Goal: Task Accomplishment & Management: Complete application form

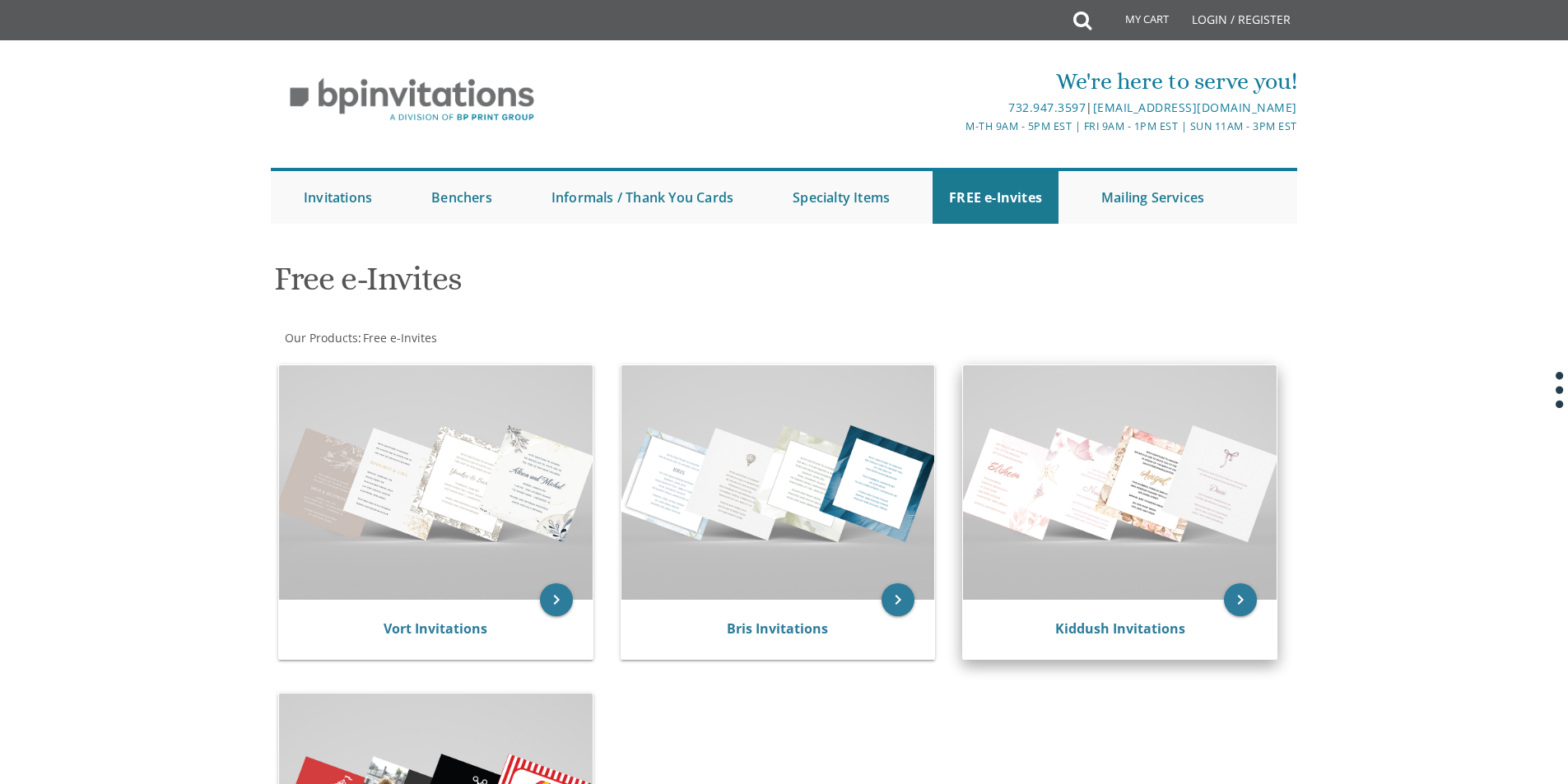
click at [1105, 497] on img at bounding box center [1119, 482] width 314 height 234
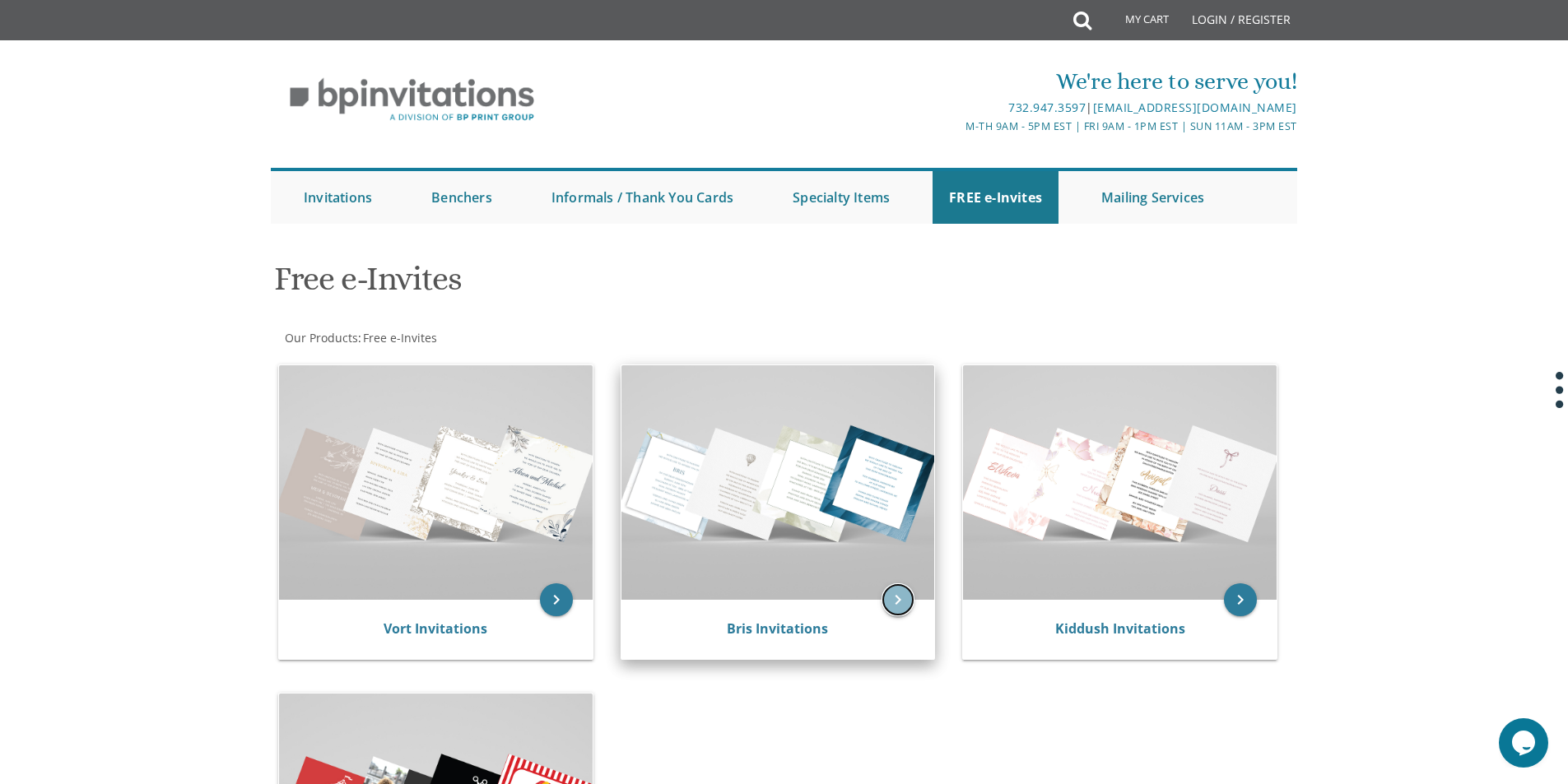
click at [895, 606] on icon "keyboard_arrow_right" at bounding box center [898, 599] width 32 height 32
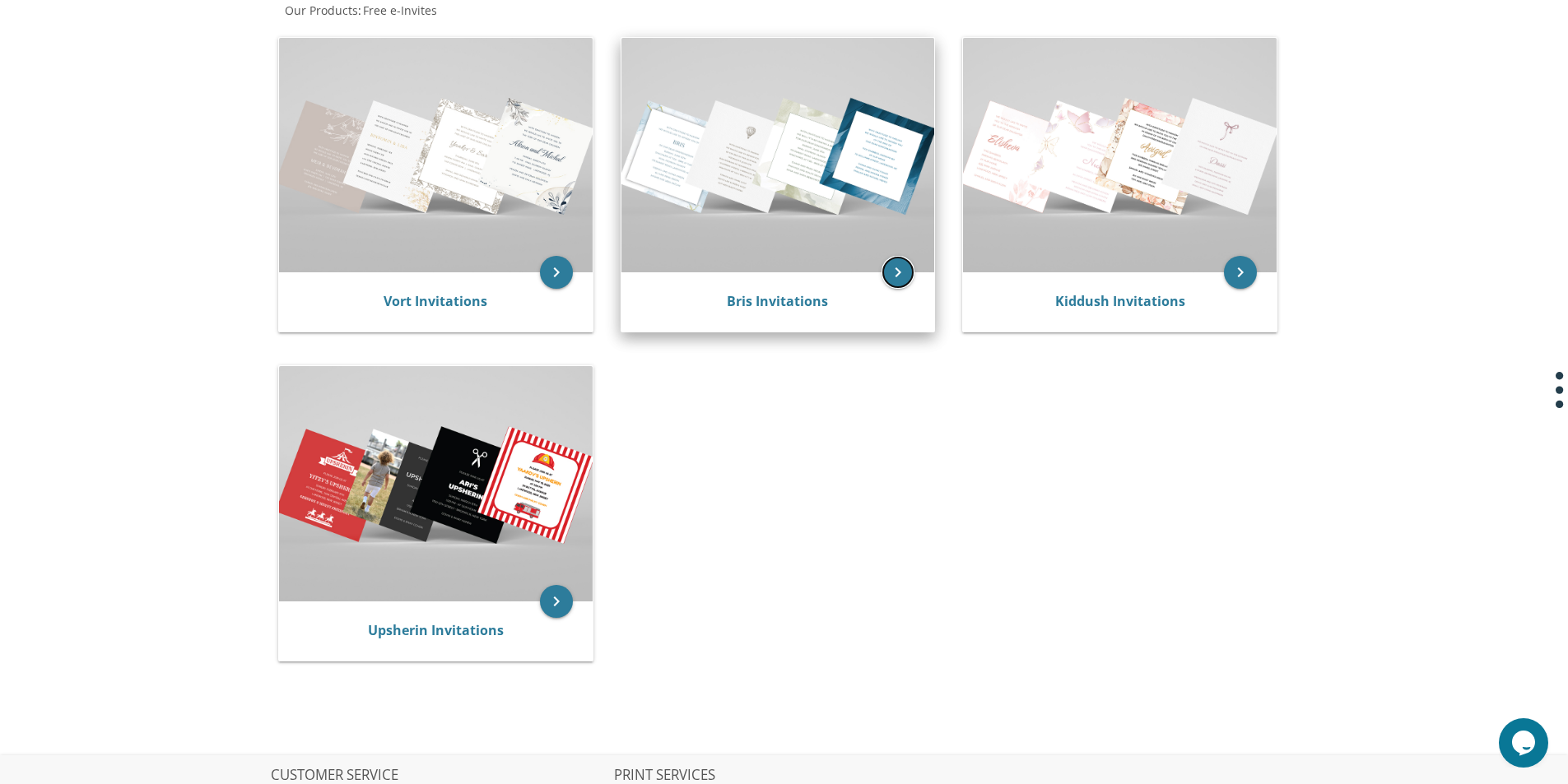
scroll to position [330, 0]
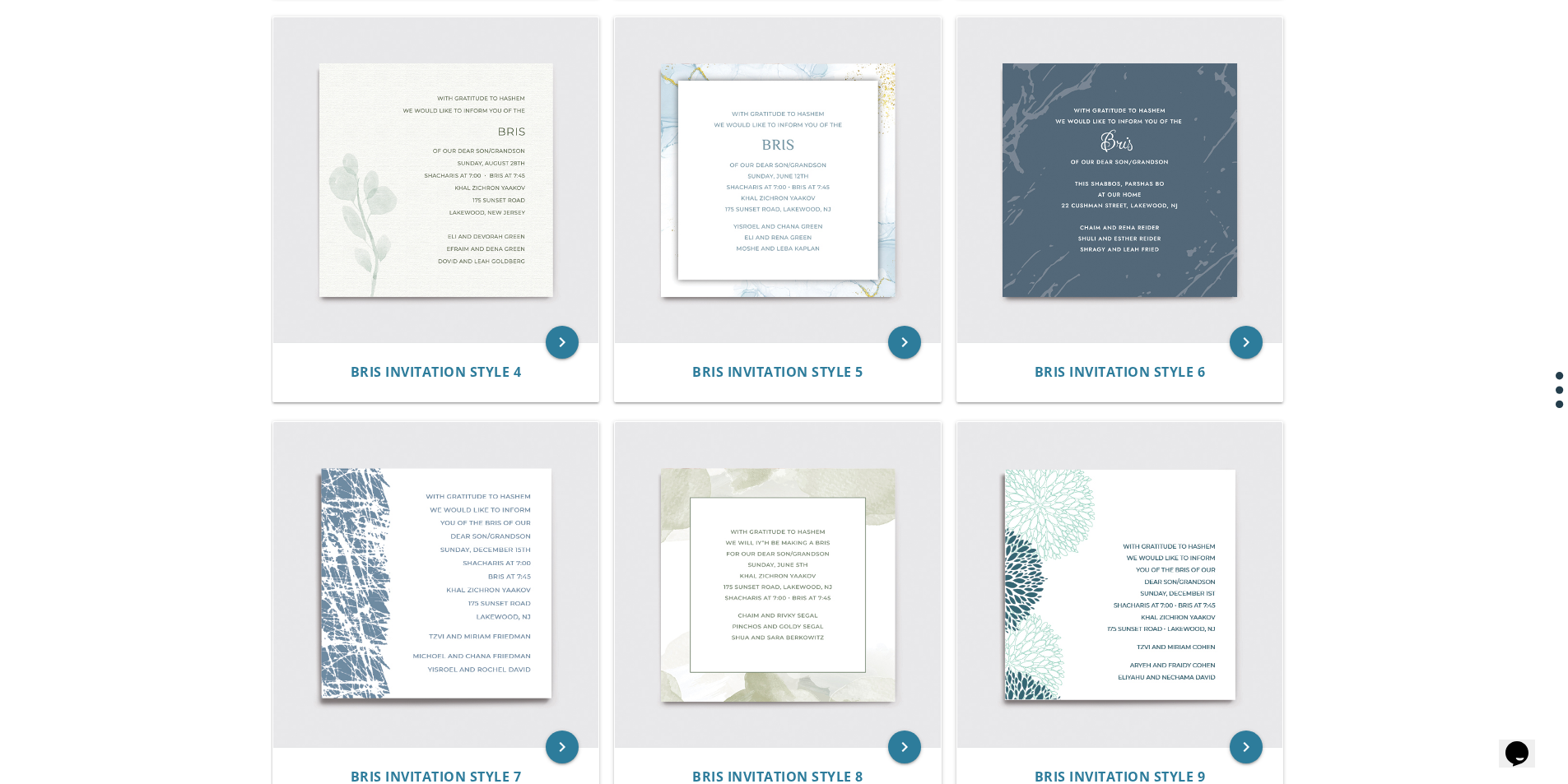
scroll to position [741, 0]
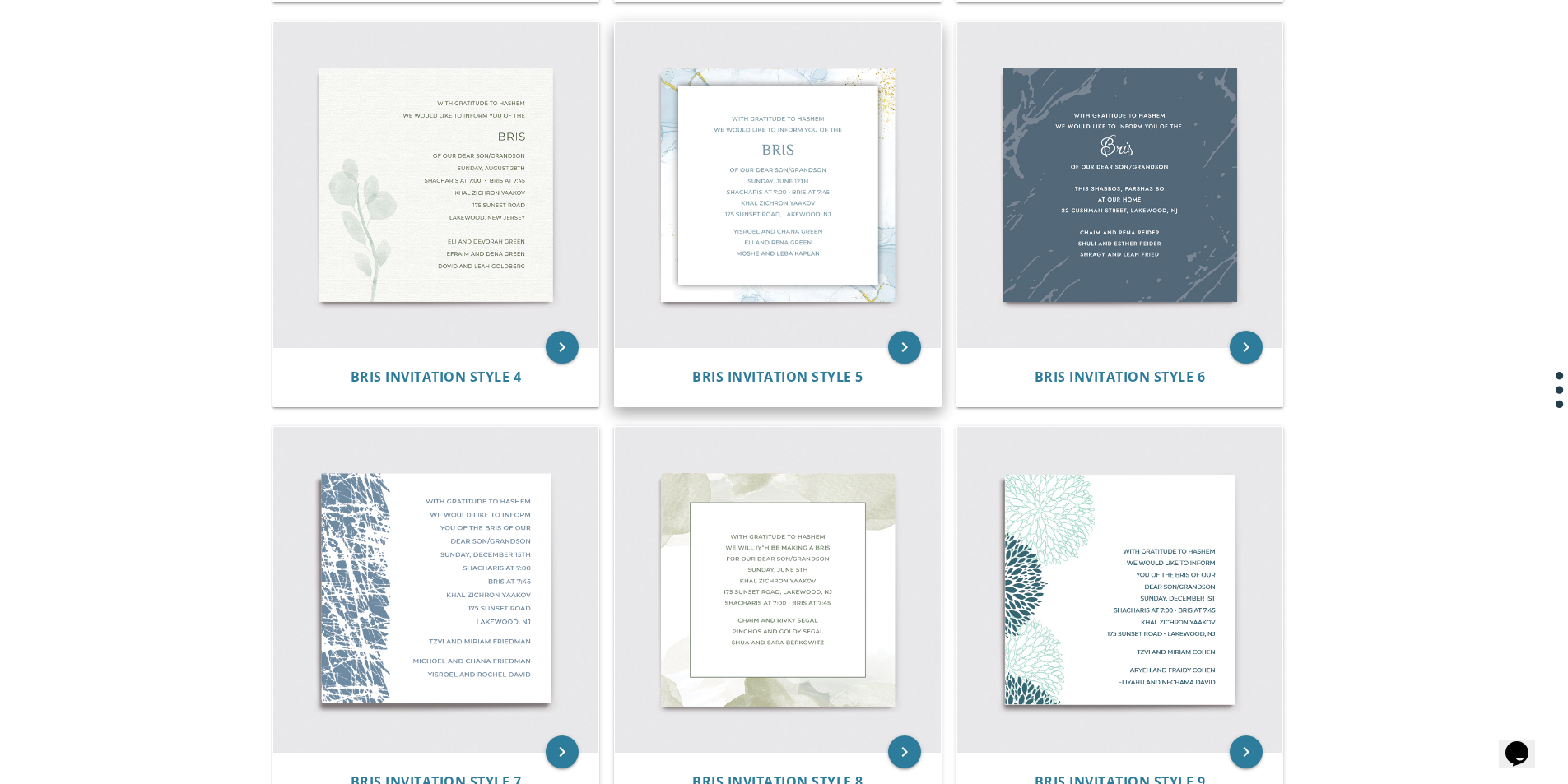
click at [748, 209] on img at bounding box center [778, 185] width 326 height 326
click at [746, 211] on img at bounding box center [778, 185] width 326 height 326
click at [752, 213] on img at bounding box center [778, 185] width 326 height 326
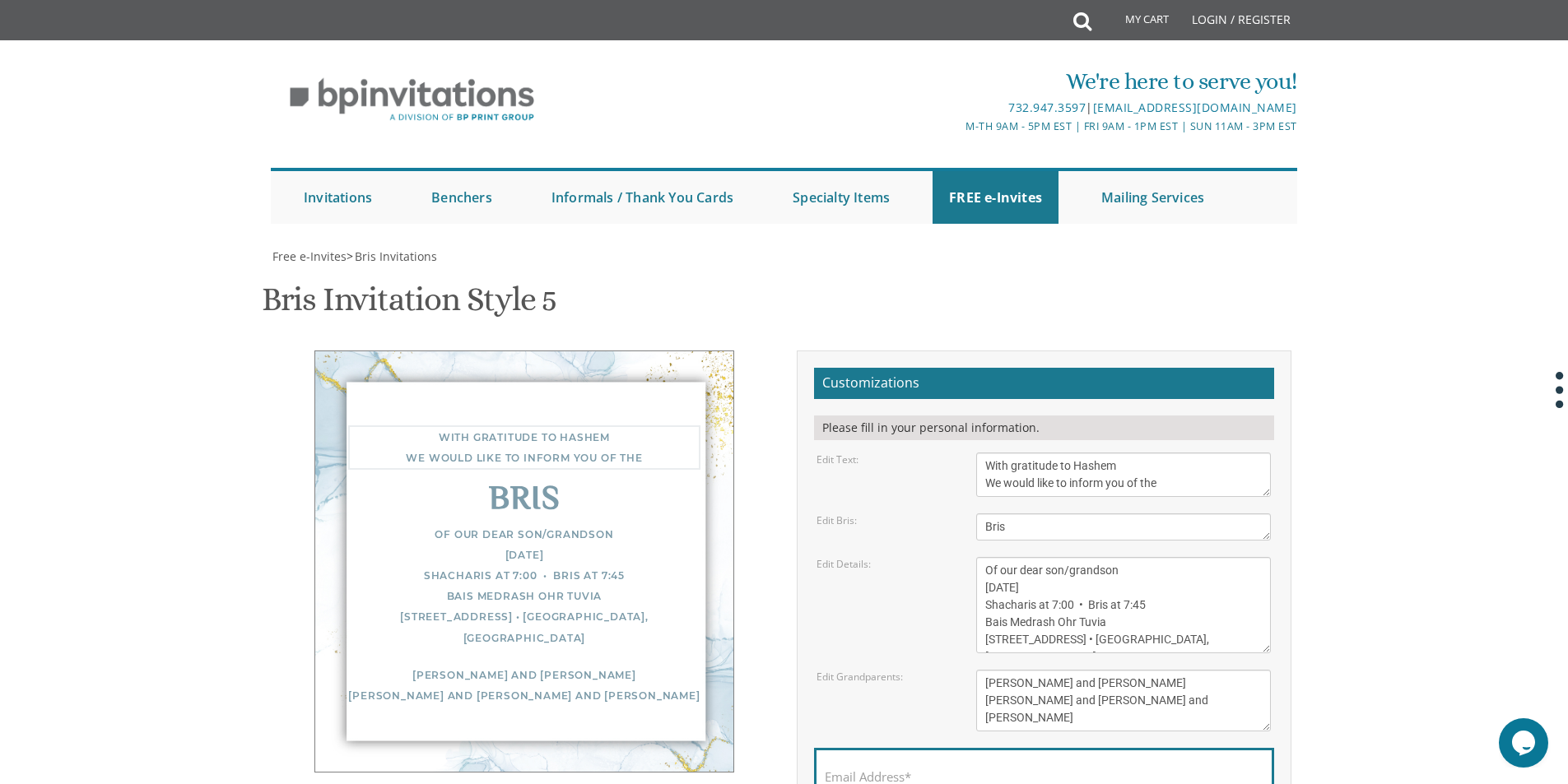
drag, startPoint x: 983, startPoint y: 464, endPoint x: 1155, endPoint y: 484, distance: 173.2
click at [1158, 481] on textarea "With gratitude to Hashem We would like to inform you of the" at bounding box center [1123, 474] width 294 height 44
type textarea "e With gratitude to Hashem We would like to inform you of th"
drag, startPoint x: 980, startPoint y: 462, endPoint x: 1156, endPoint y: 481, distance: 177.0
click at [1160, 482] on textarea "With gratitude to Hashem We would like to inform you of the" at bounding box center [1123, 474] width 294 height 44
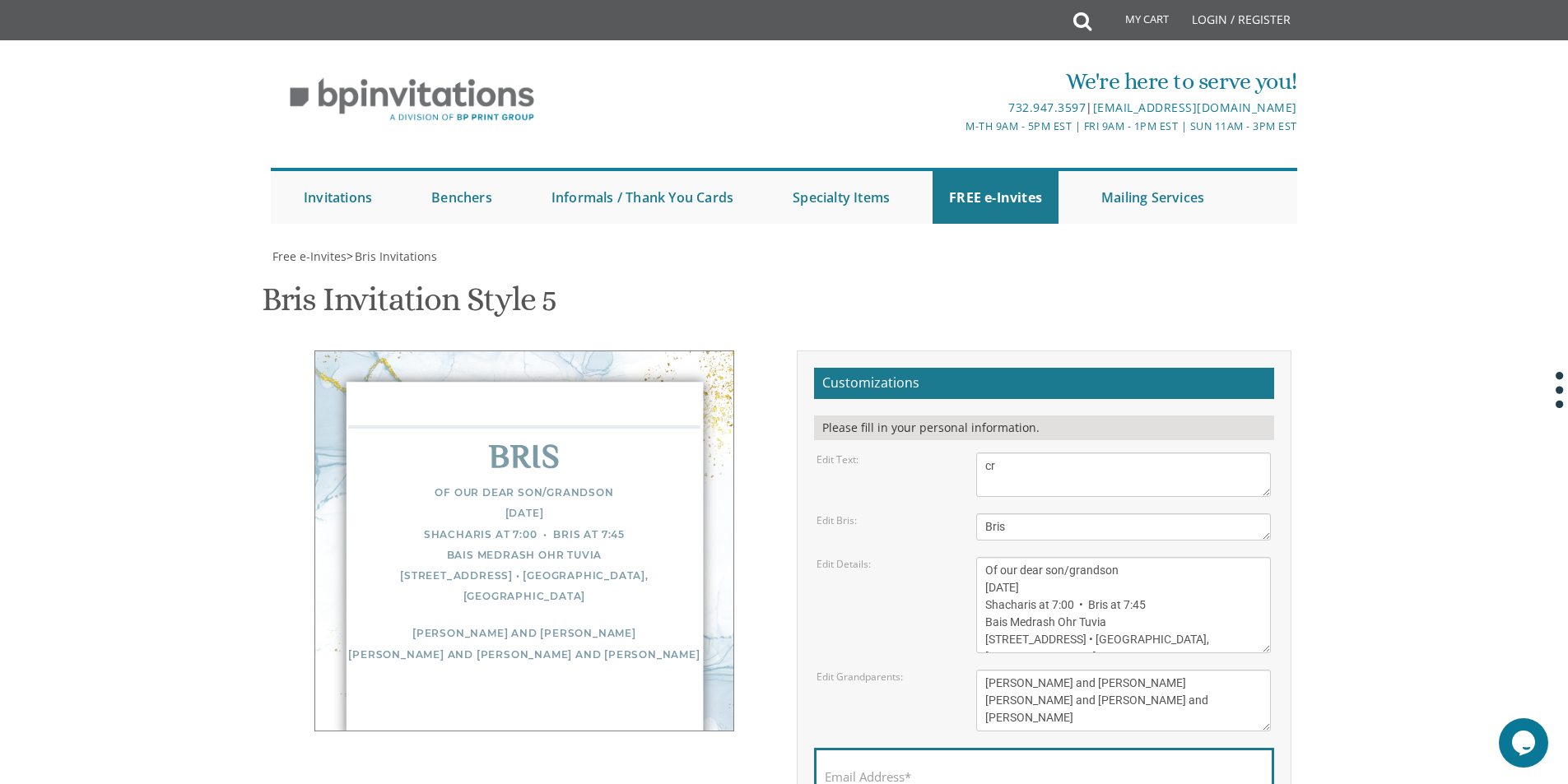
type textarea "c"
drag, startPoint x: 1018, startPoint y: 467, endPoint x: 1041, endPoint y: 464, distance: 23.2
click at [1019, 467] on textarea "With gratitude to Hashem We would like to inform you of the" at bounding box center [1123, 474] width 294 height 44
click at [985, 466] on textarea "With gratitude to Hashem We would like to inform you of the" at bounding box center [1123, 474] width 294 height 44
type textarea "ברוב שבח והודאה"
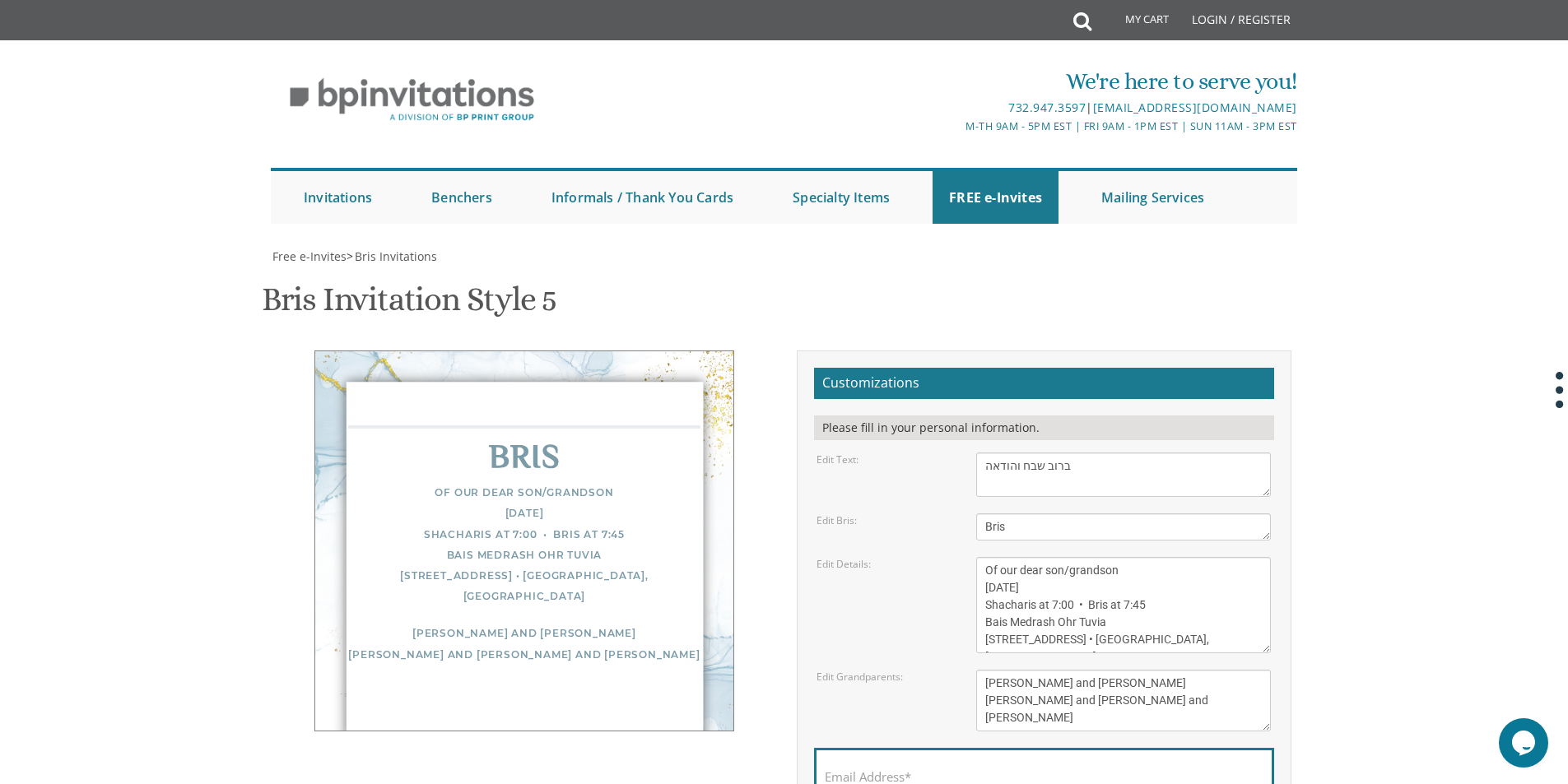
drag, startPoint x: 1079, startPoint y: 472, endPoint x: 1092, endPoint y: 470, distance: 13.2
click at [1092, 470] on textarea "With gratitude to Hashem We would like to inform you of the" at bounding box center [1123, 474] width 294 height 44
drag, startPoint x: 1070, startPoint y: 465, endPoint x: 971, endPoint y: 468, distance: 99.0
click at [968, 467] on div "With gratitude to Hashem We would like to inform you of the" at bounding box center [1123, 474] width 319 height 44
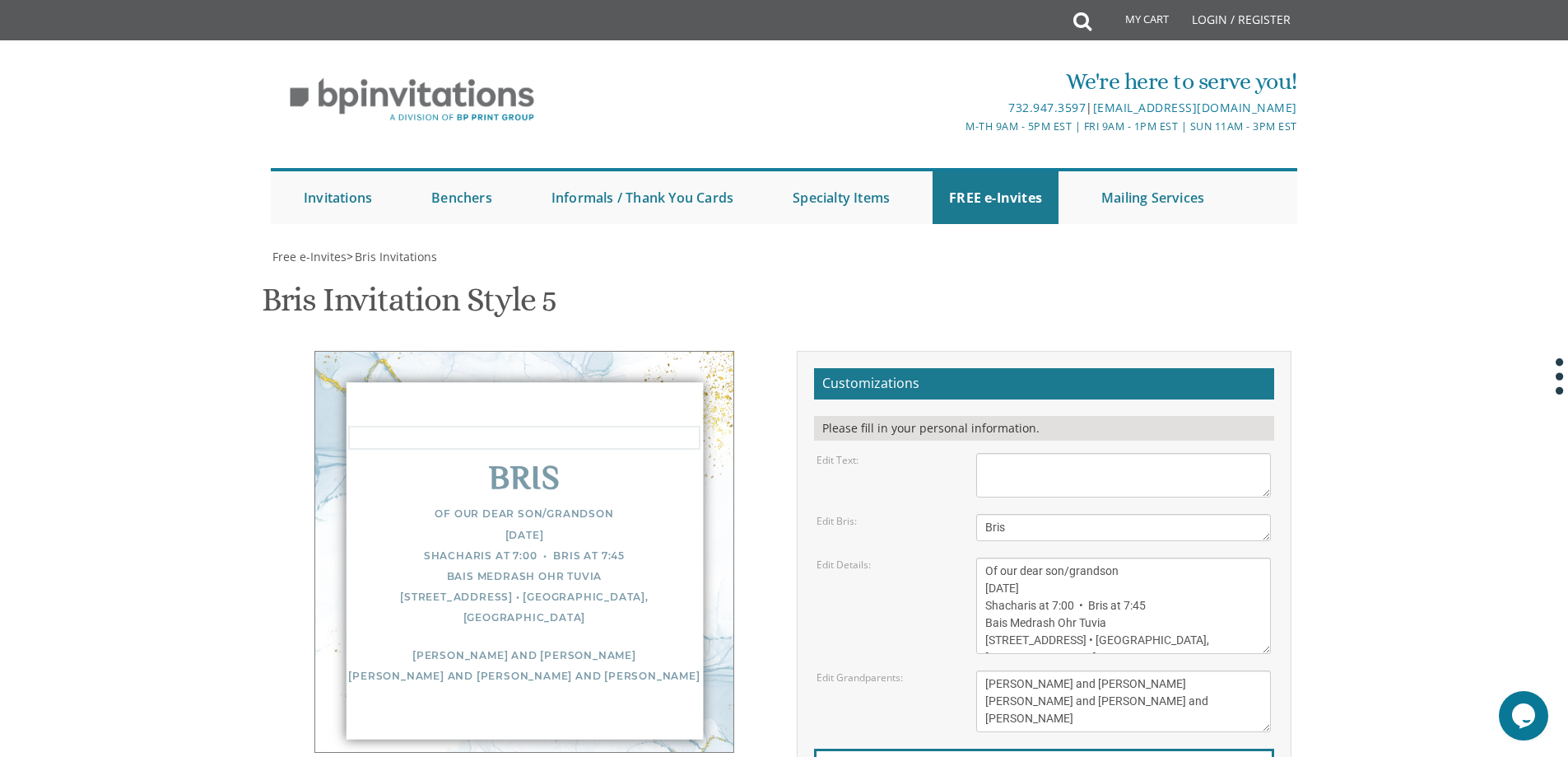
paste textarea "עמ“י עש“ו ברוב שבח והודאה להשם יתברך מתכבדים אנו להזמין את קרובינו וידידינו שיח…"
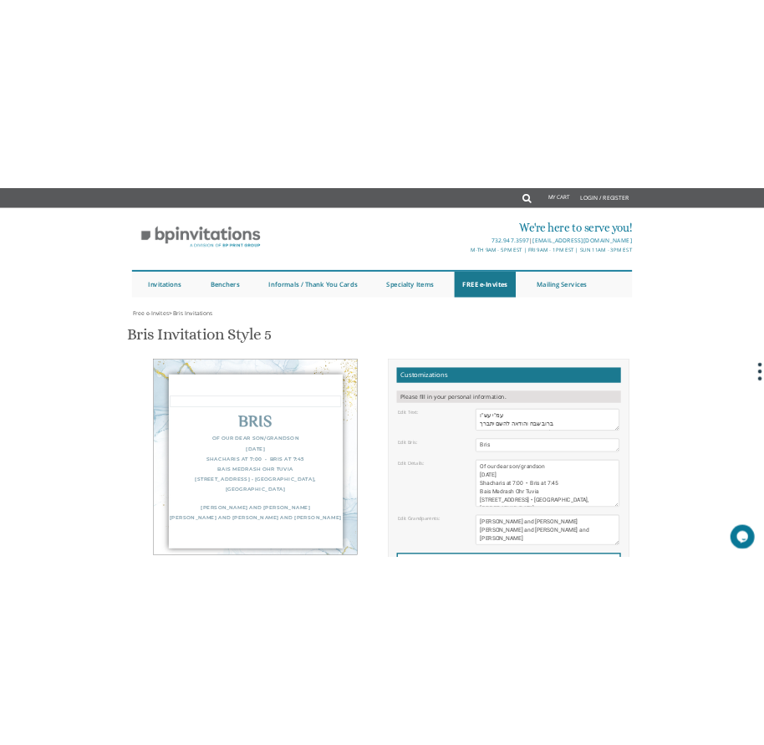
scroll to position [70, 0]
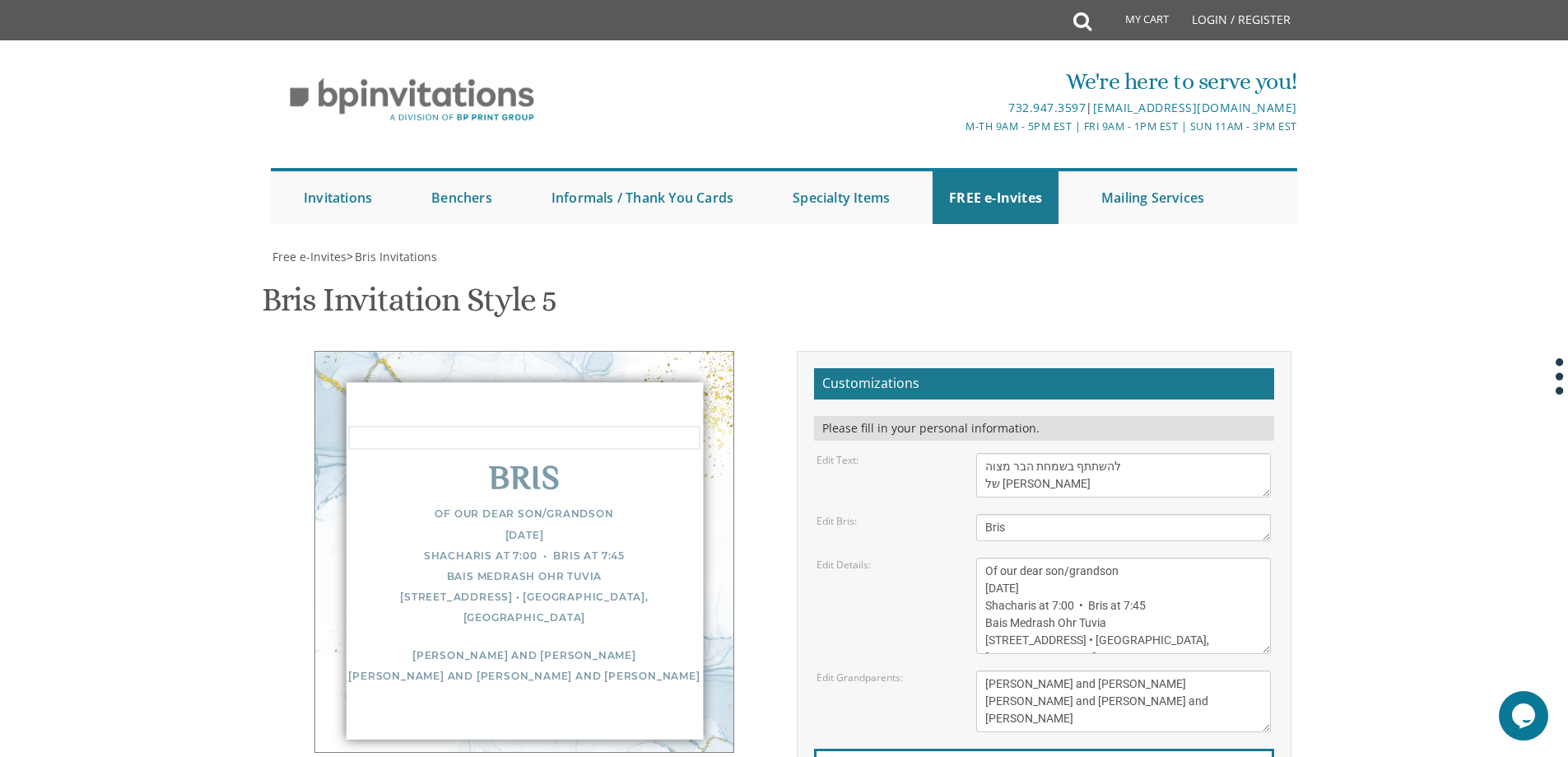
type textarea "עמ“י עש“ו ברוב שבח והודאה להשם יתברך מתכבדים אנו להזמין את קרובינו וידידינו שיח…"
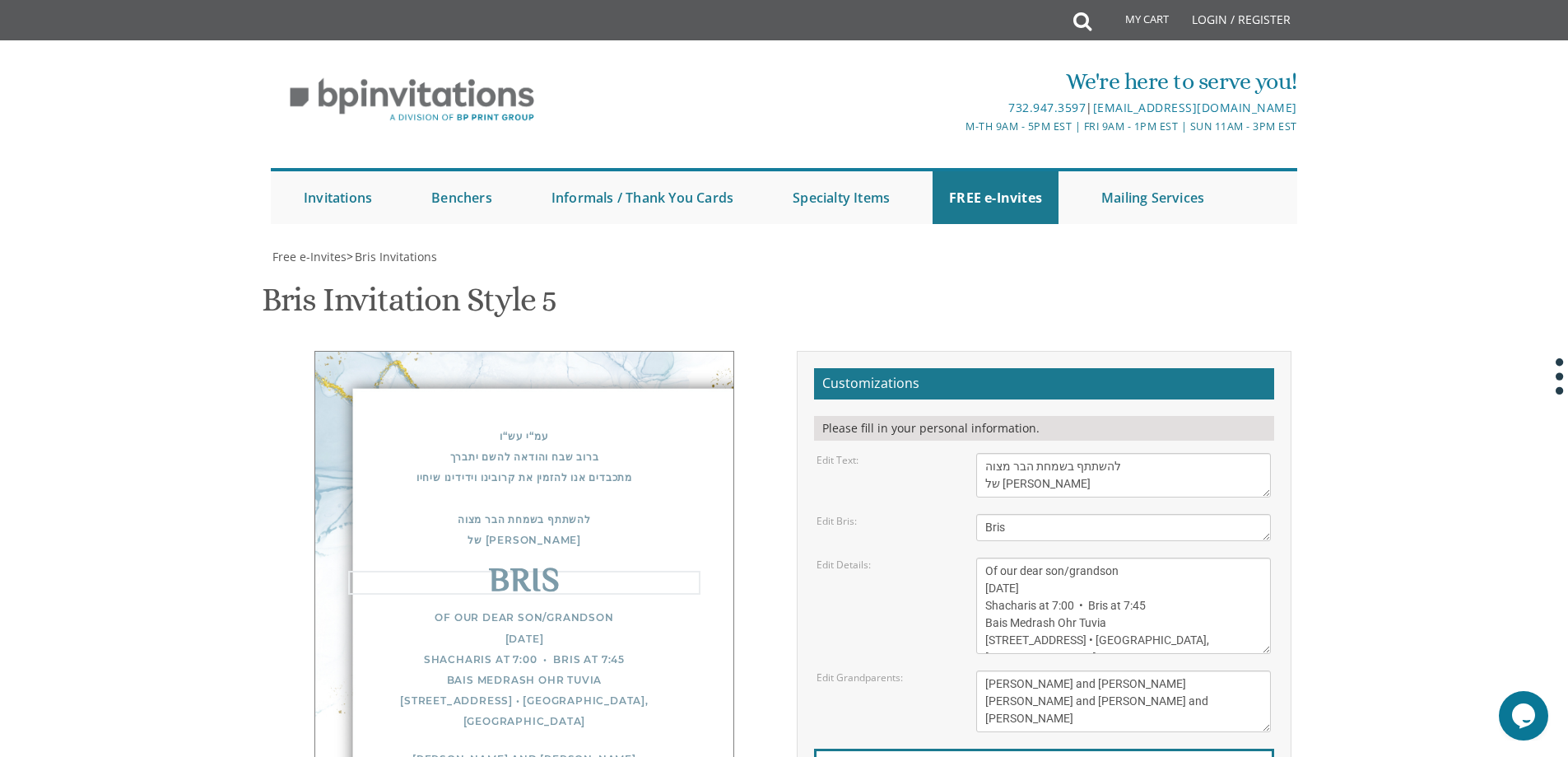
click at [1013, 530] on textarea "Bris" at bounding box center [1123, 528] width 294 height 28
drag, startPoint x: 1026, startPoint y: 531, endPoint x: 959, endPoint y: 515, distance: 68.9
click at [959, 515] on div "Edit Bris: Bris" at bounding box center [1043, 528] width 479 height 28
type textarea "="
click at [985, 529] on textarea "Bris" at bounding box center [1123, 528] width 294 height 28
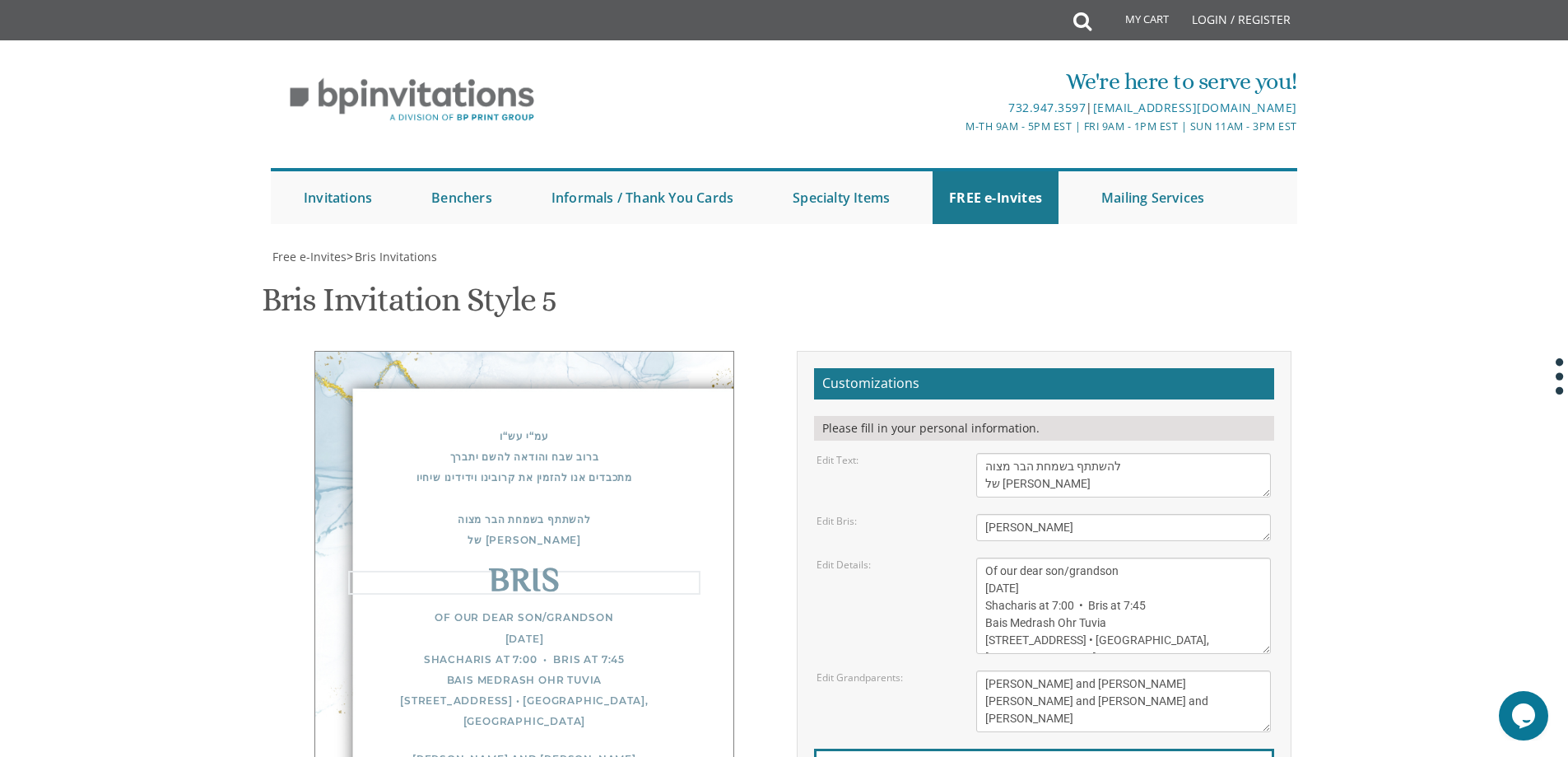
type textarea "אהרן דוב בער"
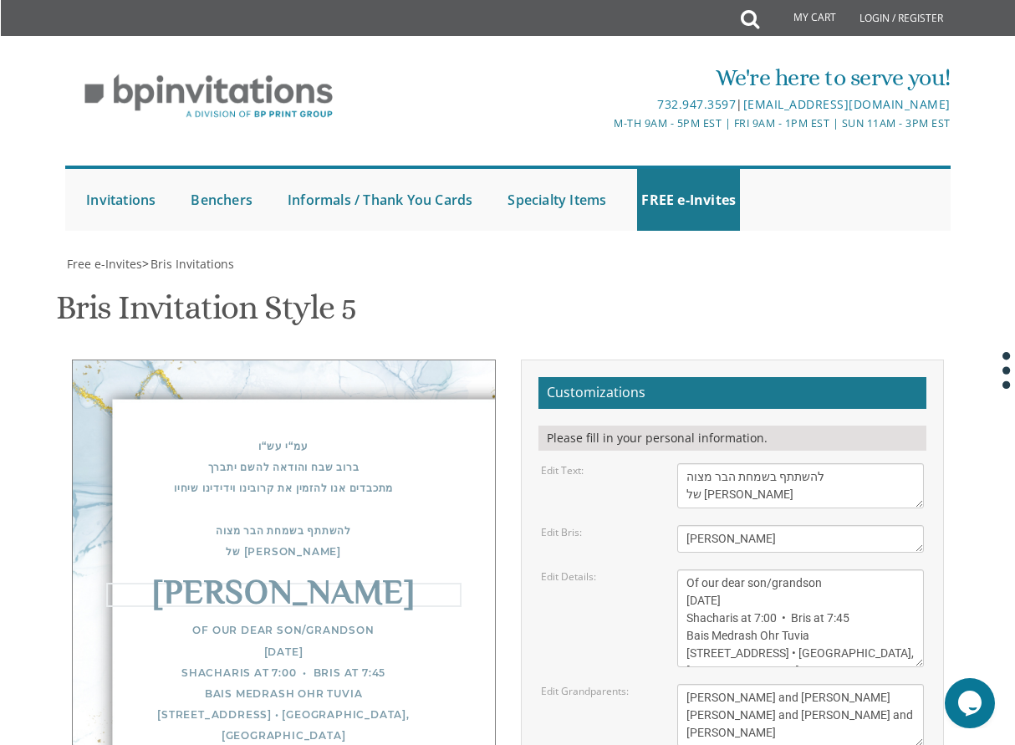
scroll to position [88, 0]
drag, startPoint x: 794, startPoint y: 205, endPoint x: 662, endPoint y: 210, distance: 132.2
click at [662, 525] on div "Edit Bris: Bris" at bounding box center [733, 539] width 408 height 28
paste textarea "אהרן דוב בער נ"י"
type textarea "אהרן דוב בער נ"י"
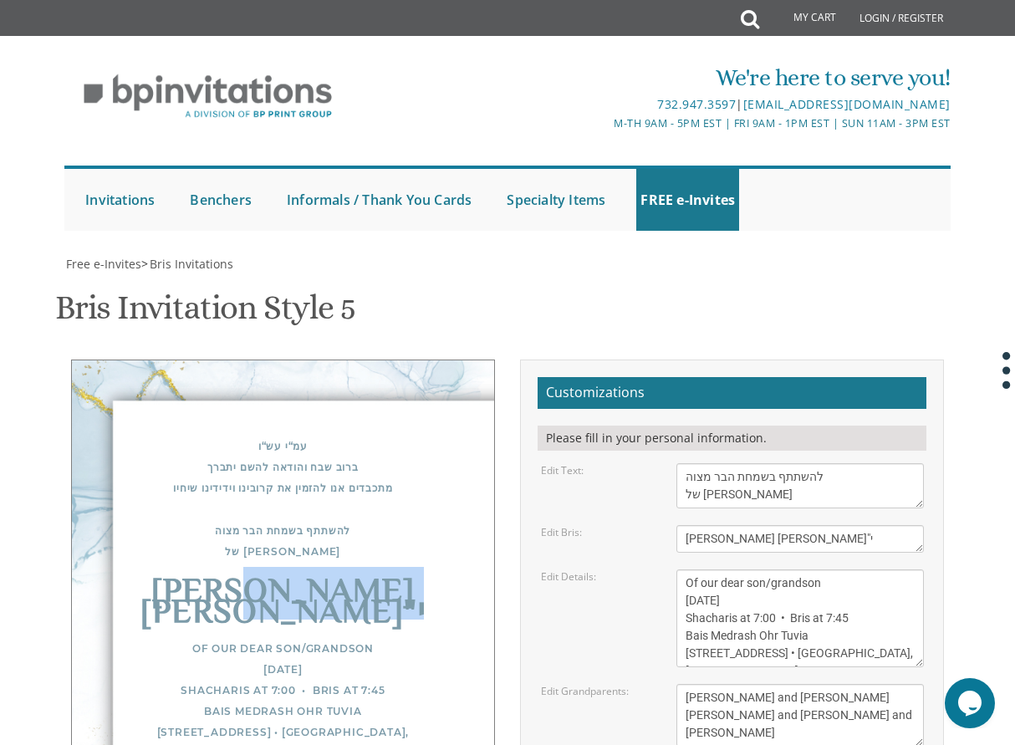
drag, startPoint x: 186, startPoint y: 262, endPoint x: 317, endPoint y: 262, distance: 130.5
click at [319, 583] on div "אהרן דוב בער נ"י" at bounding box center [282, 604] width 355 height 42
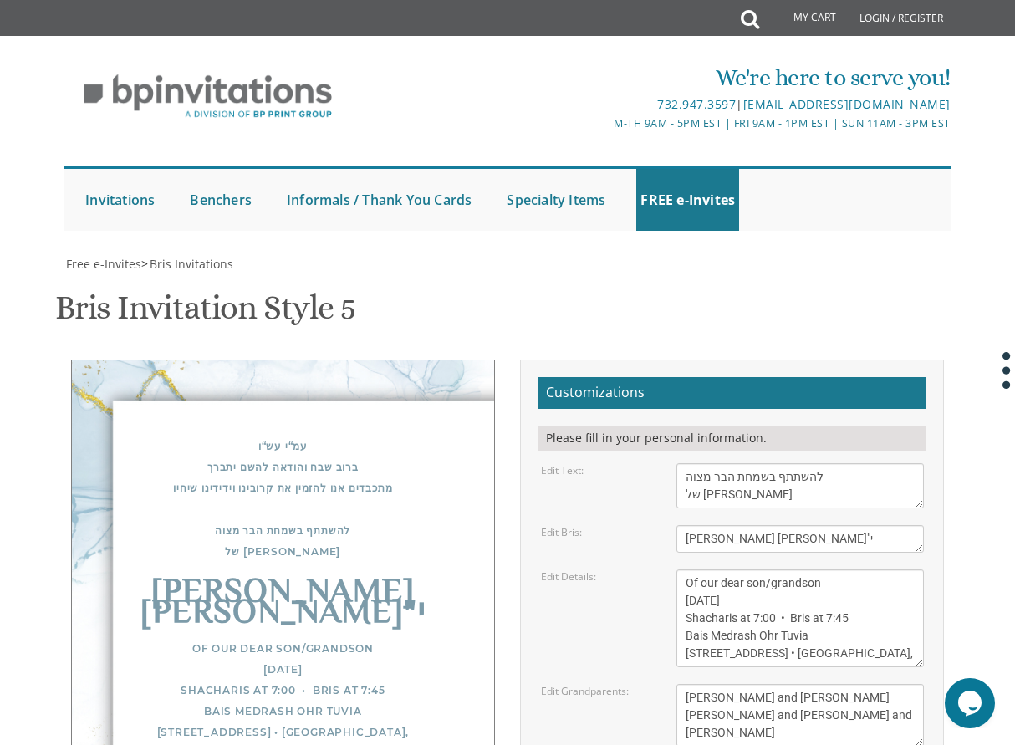
click at [387, 638] on div "Of our dear son/grandson Sunday, December 1st Shacharis at 7:00 • Bris at 7:45 …" at bounding box center [282, 701] width 355 height 126
click at [734, 525] on textarea "Bris" at bounding box center [800, 539] width 247 height 28
click at [378, 583] on div "[PERSON_NAME] [PERSON_NAME]"י" at bounding box center [282, 604] width 355 height 42
drag, startPoint x: 684, startPoint y: 248, endPoint x: 877, endPoint y: 309, distance: 202.9
click at [877, 570] on textarea "Of our dear son/grandson Sunday, December 1st Shacharis at 7:00 • Bris at 7:45 …" at bounding box center [800, 619] width 247 height 98
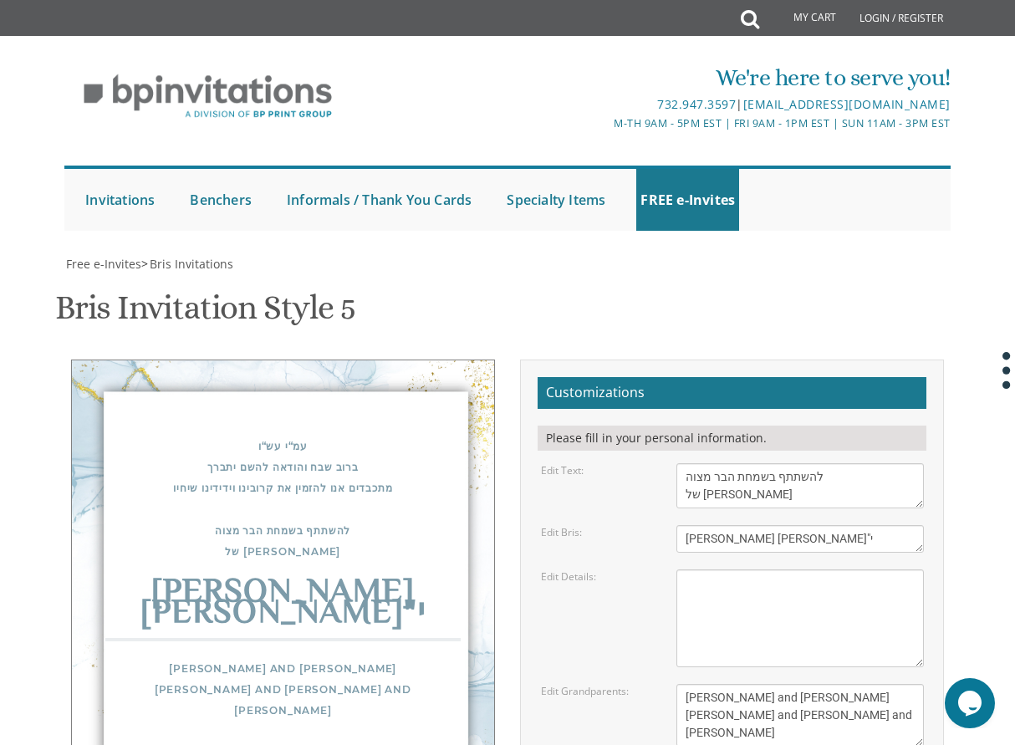
paste textarea "שיתקיים שב"ק פרשת נצבים בביהמ"ד היכל תורה ועבודה 703 Park Ave תפילת שחרית בשעה …"
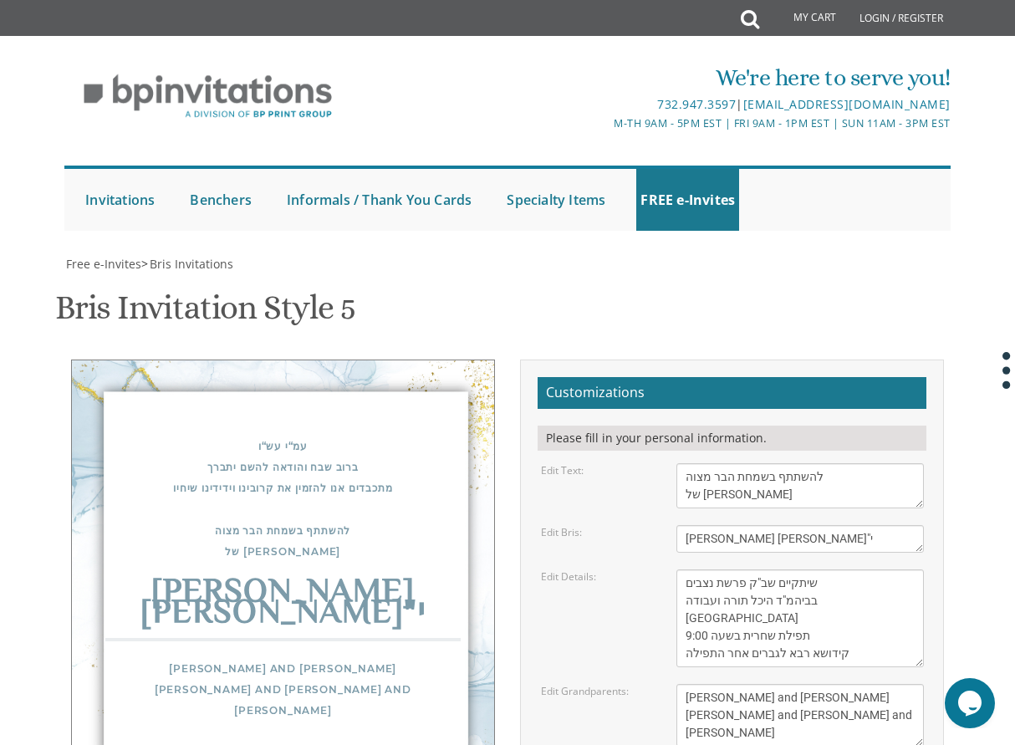
scroll to position [0, 0]
click at [779, 570] on textarea "Of our dear son/grandson Sunday, December 1st Shacharis at 7:00 • Bris at 7:45 …" at bounding box center [800, 619] width 247 height 98
type textarea "שיתקיים בשב"ק פרשת נצבים בביהמ"ד היכל תורה ועבודה 703 Park Ave תפילת שחרית בשעה…"
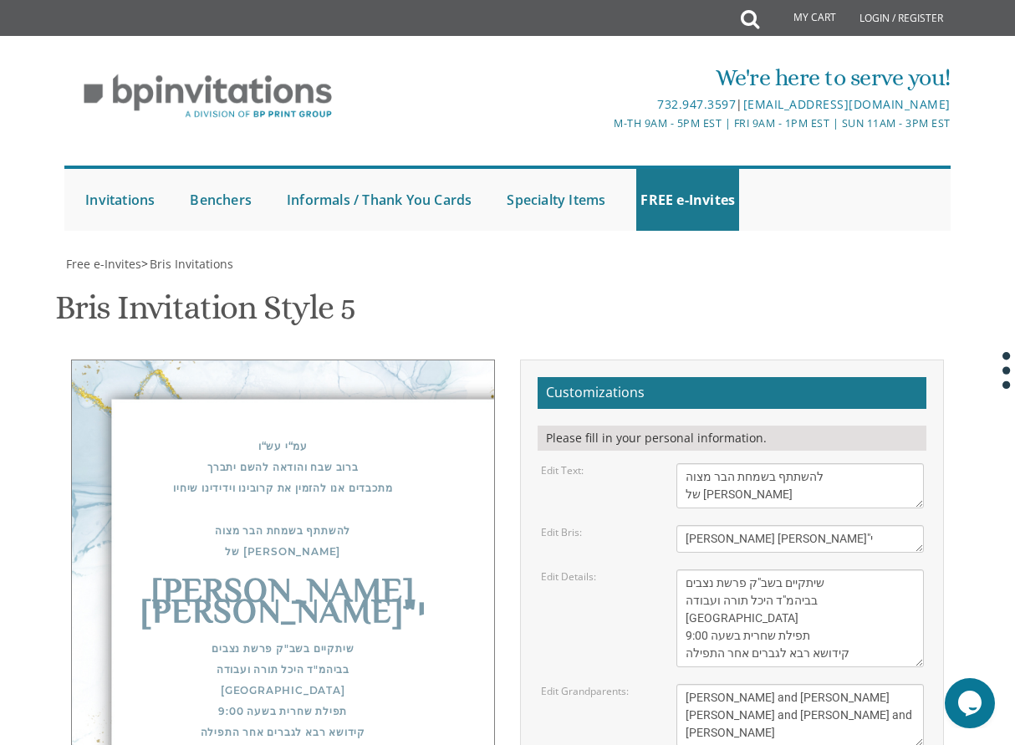
click at [800, 684] on textarea "Yisroel and Chana Green Eli and Rena Green Moshe and Leba Kaplan" at bounding box center [800, 715] width 247 height 63
drag, startPoint x: 683, startPoint y: 363, endPoint x: 820, endPoint y: 401, distance: 141.4
click at [820, 684] on textarea "Yisroel and Chana Green Eli and Rena Green Moshe and Leba Kaplan" at bounding box center [800, 715] width 247 height 63
paste textarea "מ. [PERSON_NAME] וב“ב [PERSON_NAME]”ר [PERSON_NAME]”ב שליט”א, ר”י תורה [PERSON_…"
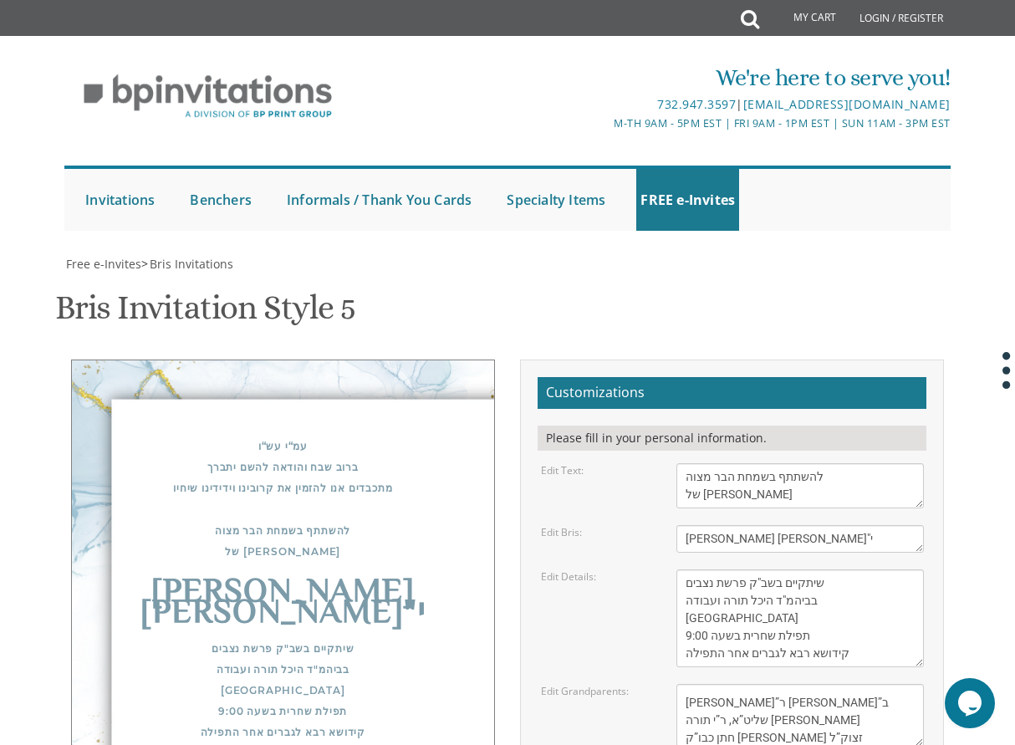
type textarea "מ. [PERSON_NAME] וב“ב [PERSON_NAME]”ר [PERSON_NAME]”ב שליט”א, ר”י תורה [PERSON_…"
type input "ט"
type input "צ"
type input "[EMAIL_ADDRESS][DOMAIN_NAME]"
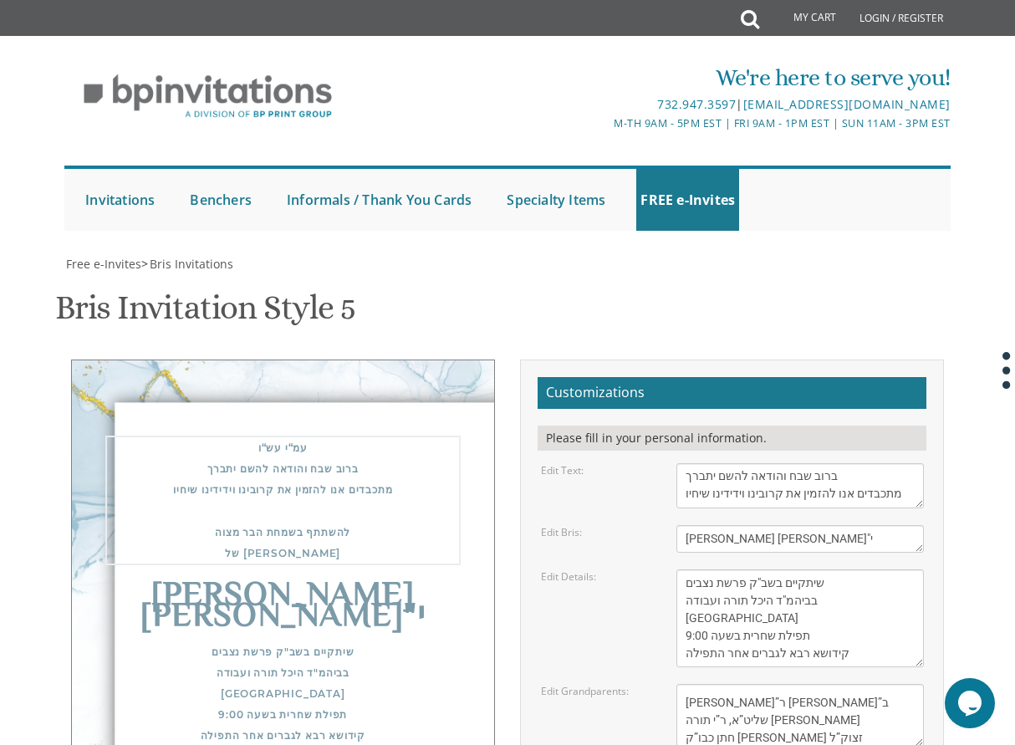
scroll to position [0, 0]
drag, startPoint x: 851, startPoint y: 483, endPoint x: 758, endPoint y: 457, distance: 96.2
click at [759, 460] on form "Customizations Please fill in your personal information. Edit Text: With gratit…" at bounding box center [732, 636] width 389 height 518
click at [683, 475] on textarea "With gratitude to Hashem We would like to inform you of the" at bounding box center [800, 485] width 247 height 45
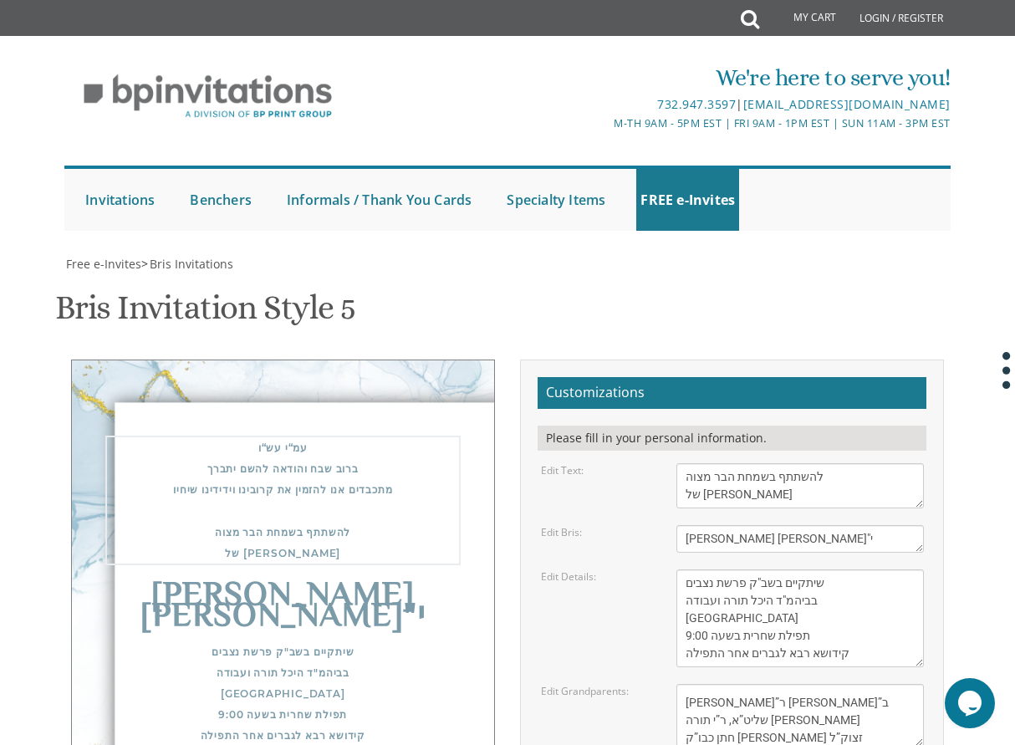
drag, startPoint x: 685, startPoint y: 474, endPoint x: 789, endPoint y: 705, distance: 253.0
click at [792, 707] on form "Customizations Please fill in your personal information. Edit Text: With gratit…" at bounding box center [732, 636] width 389 height 518
drag, startPoint x: 798, startPoint y: 536, endPoint x: 675, endPoint y: 534, distance: 122.9
click at [672, 534] on div "Bris" at bounding box center [800, 539] width 272 height 28
paste textarea "עמ“י עש“ו ברוב שבח והודאה להשם יתברך מתכבדים אנו להזמין את קרובינו וידידינו שיח…"
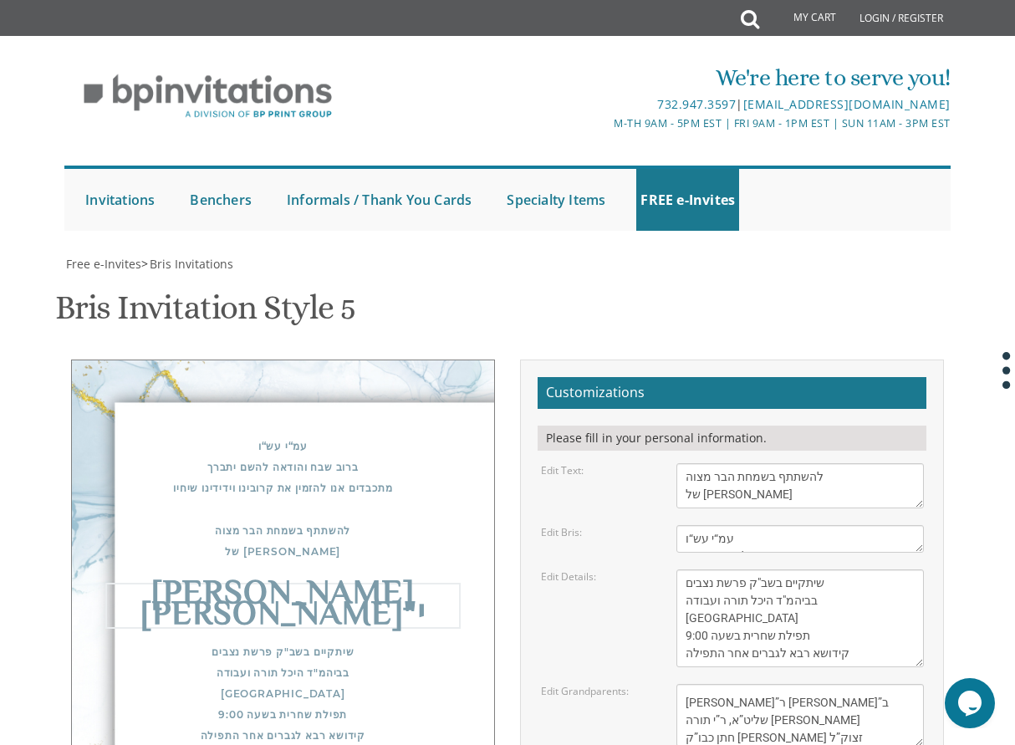
scroll to position [100, 0]
type textarea "[PERSON_NAME] [PERSON_NAME]"י"
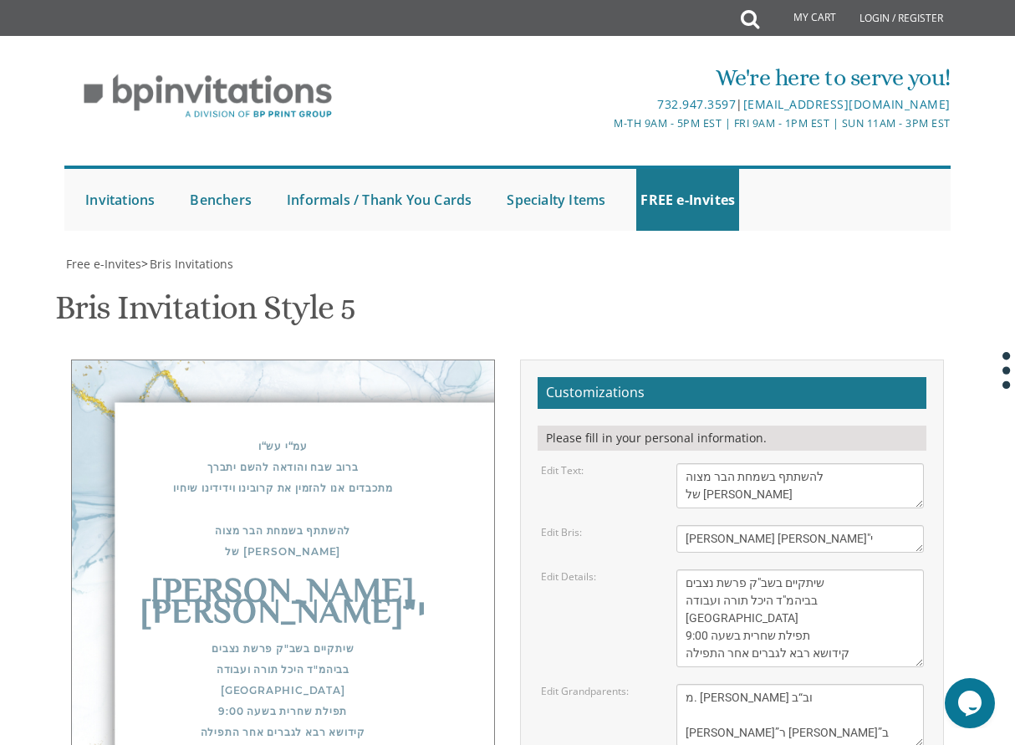
scroll to position [35, 0]
drag, startPoint x: 685, startPoint y: 447, endPoint x: 687, endPoint y: 486, distance: 38.6
click at [687, 684] on textarea "Yisroel and Chana Green Eli and Rena Green Moshe and Leba Kaplan" at bounding box center [800, 715] width 247 height 63
type textarea "מ. [PERSON_NAME] וב“ב [PERSON_NAME]”ר [PERSON_NAME]”ב שליט”א, ר”י תורה [PERSON_…"
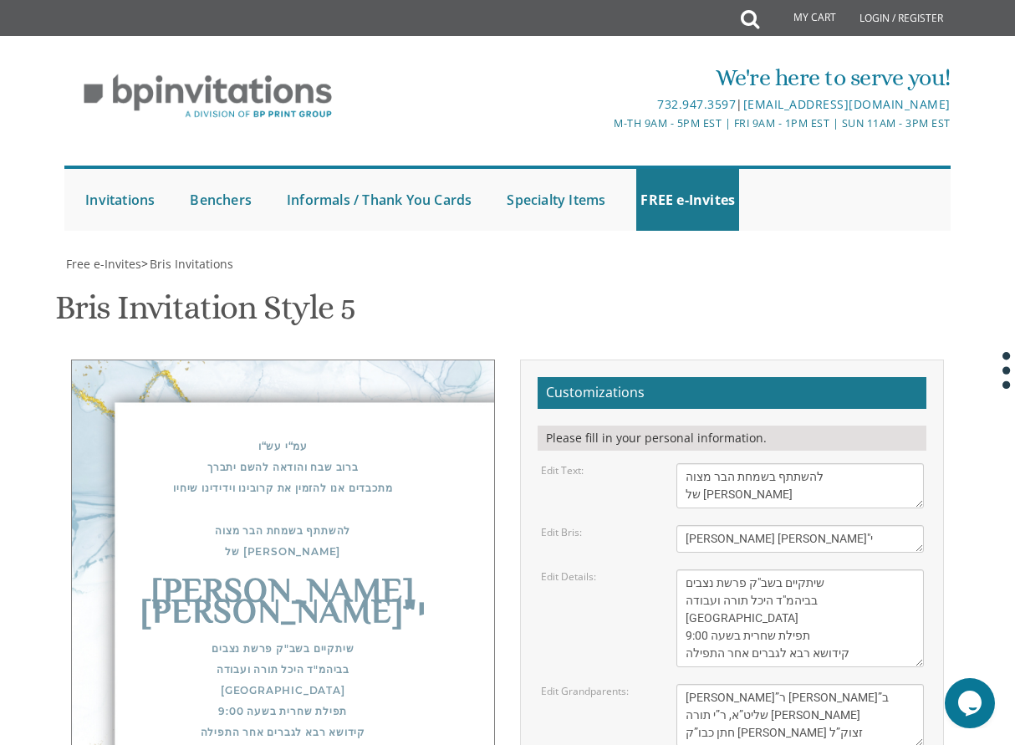
scroll to position [0, 0]
click at [835, 684] on textarea "Yisroel and Chana Green Eli and Rena Green Moshe and Leba Kaplan" at bounding box center [800, 715] width 247 height 63
drag, startPoint x: 686, startPoint y: 482, endPoint x: 790, endPoint y: 457, distance: 107.3
click at [784, 684] on textarea "Yisroel and Chana Green Eli and Rena Green Moshe and Leba Kaplan" at bounding box center [800, 715] width 247 height 63
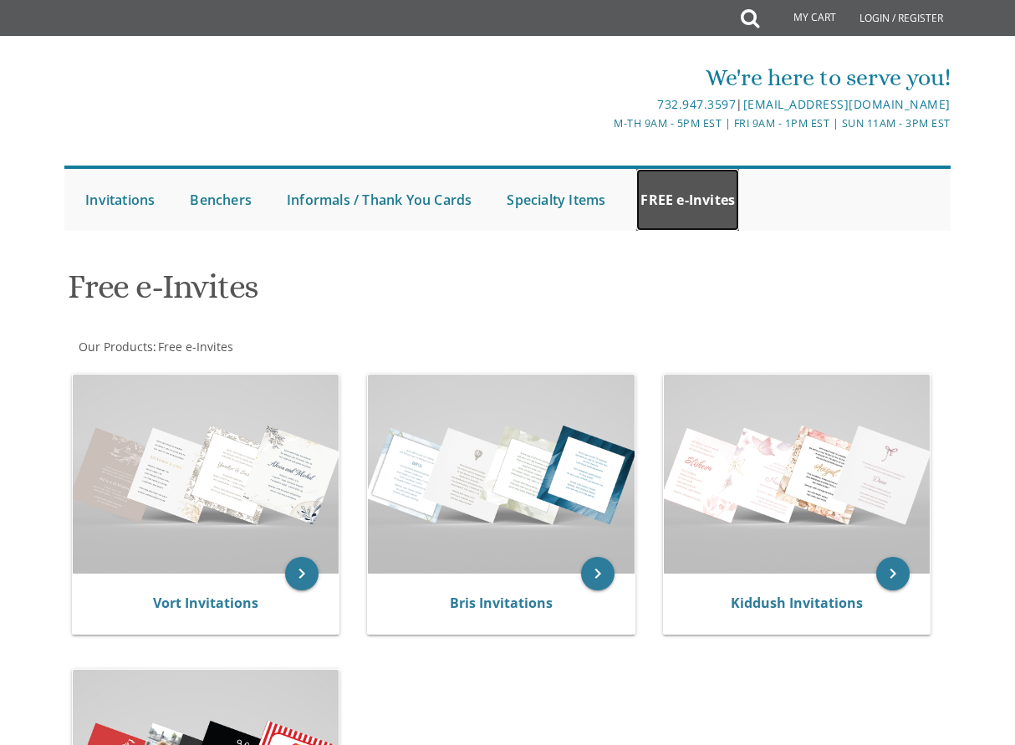
click at [672, 205] on link "FREE e-Invites" at bounding box center [687, 200] width 103 height 62
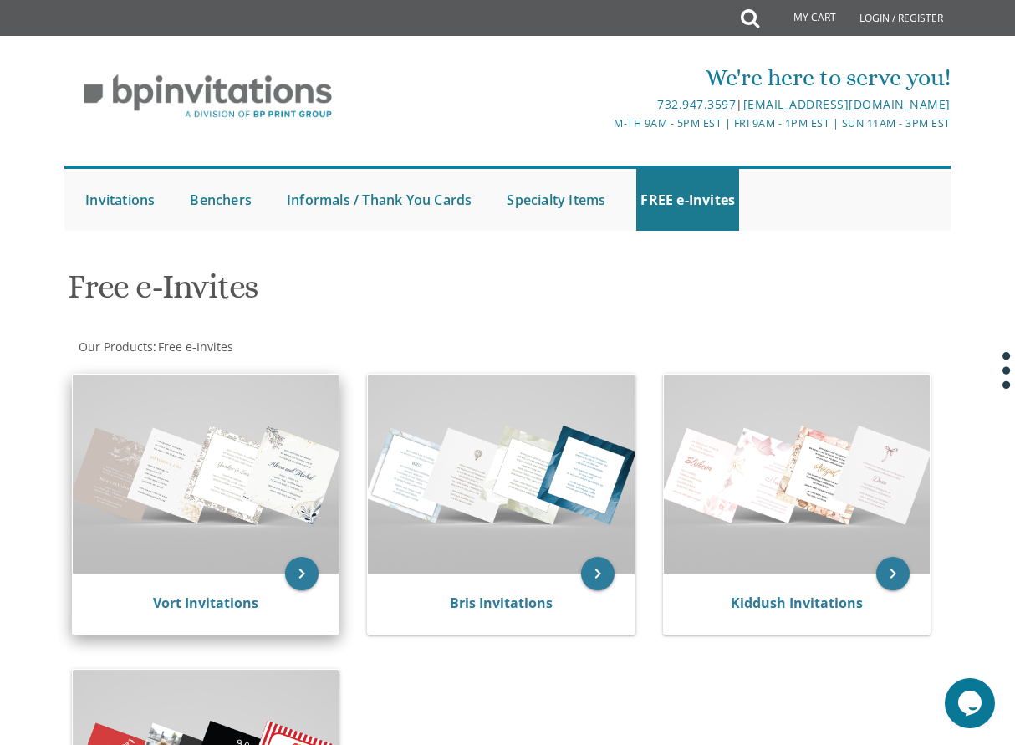
click at [271, 478] on img at bounding box center [206, 475] width 266 height 200
click at [294, 486] on img at bounding box center [206, 475] width 266 height 200
click at [293, 484] on img at bounding box center [206, 475] width 266 height 200
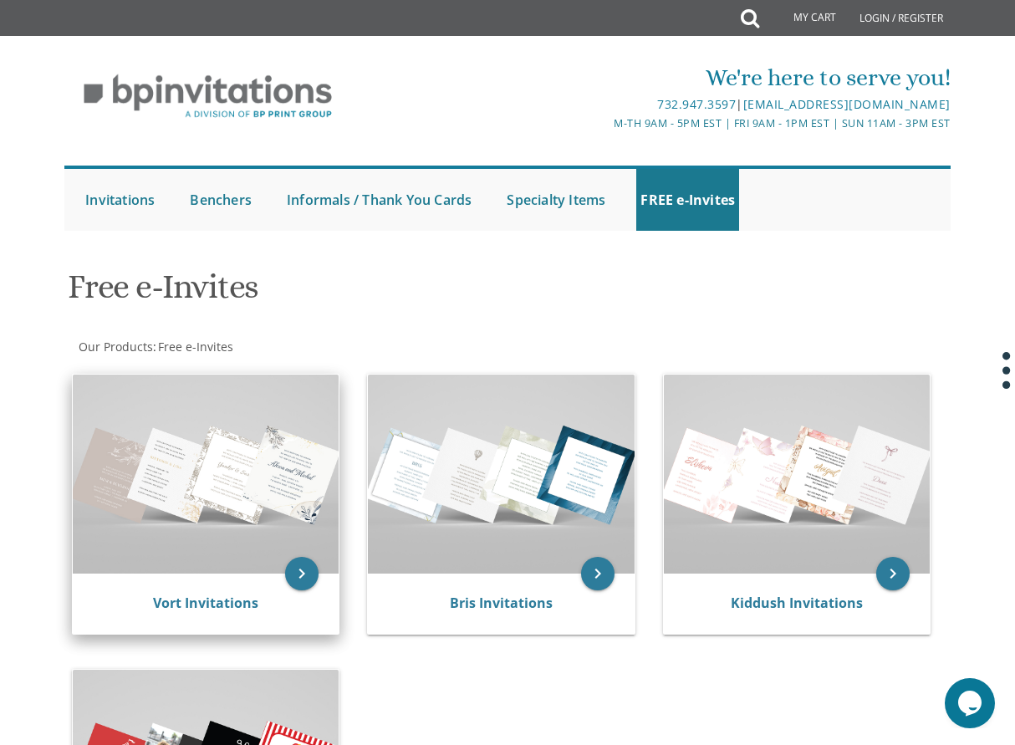
click at [293, 484] on img at bounding box center [206, 475] width 266 height 200
click at [291, 462] on img at bounding box center [206, 475] width 266 height 200
click at [291, 461] on img at bounding box center [206, 475] width 266 height 200
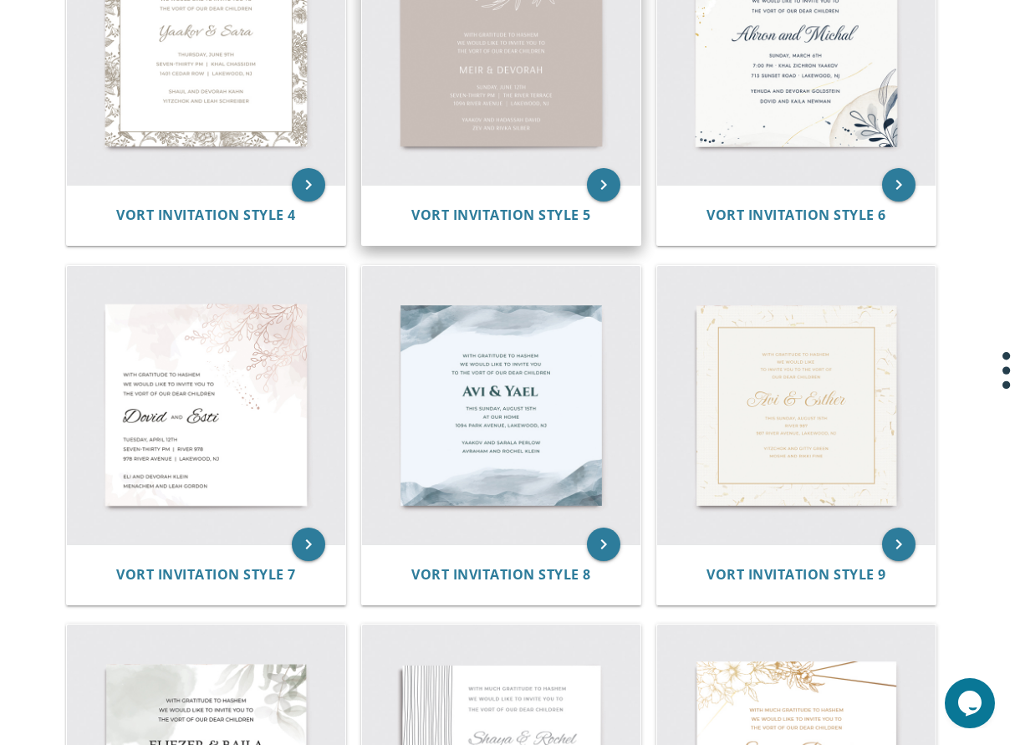
scroll to position [1004, 0]
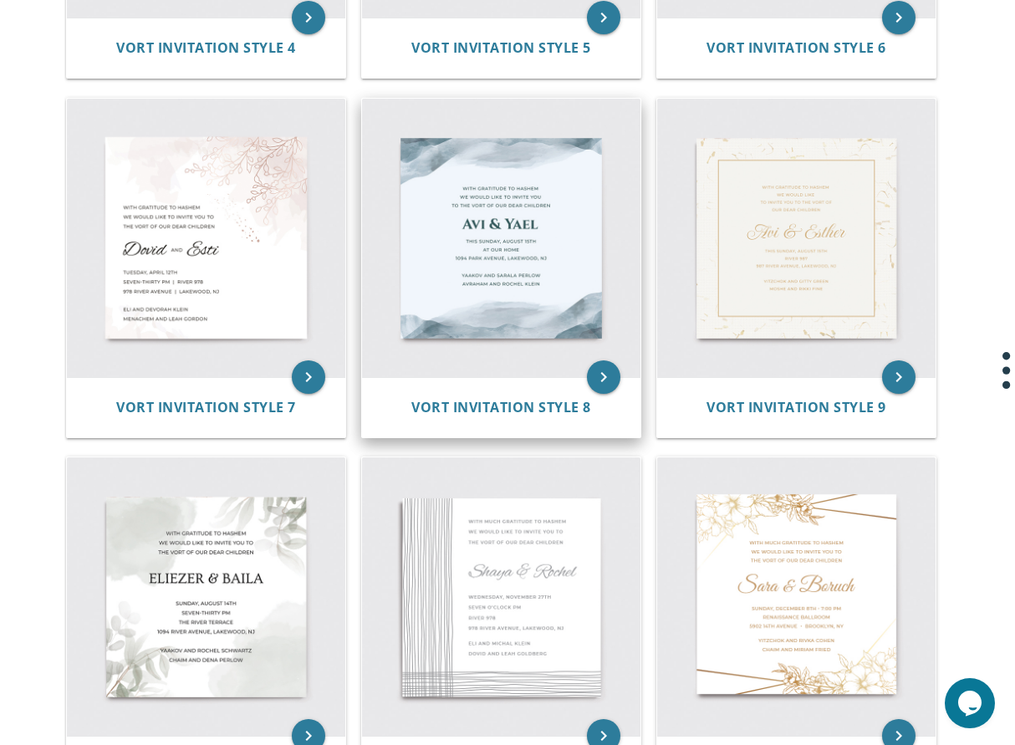
click at [495, 240] on img at bounding box center [501, 238] width 278 height 278
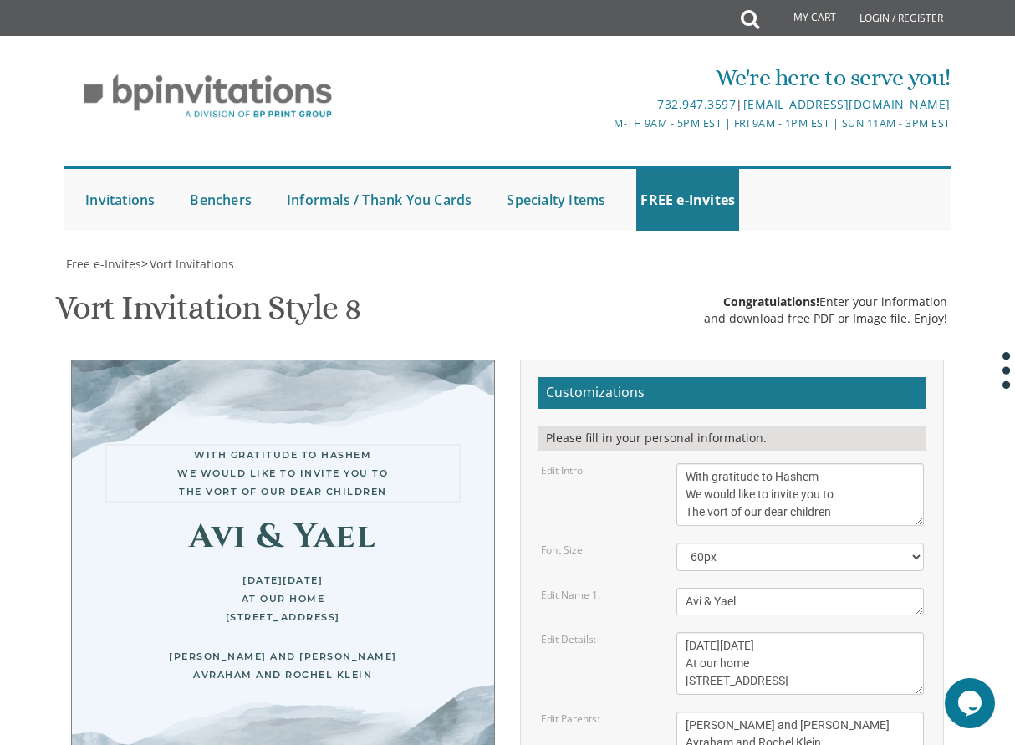
drag, startPoint x: 847, startPoint y: 137, endPoint x: 691, endPoint y: 151, distance: 157.0
click at [708, 463] on textarea "With gratitude to Hashem We would like to invite you to The vort of our dear ch…" at bounding box center [800, 494] width 247 height 63
drag, startPoint x: 688, startPoint y: 140, endPoint x: 849, endPoint y: 183, distance: 166.1
click at [849, 463] on textarea "With gratitude to Hashem We would like to invite you to The vort of our dear ch…" at bounding box center [800, 494] width 247 height 63
paste textarea "עמ“י עש“ו ברוב שבח והודאה להשם יתברך מתכבדים אנו להזמין את קרובינו וידידינו שיח…"
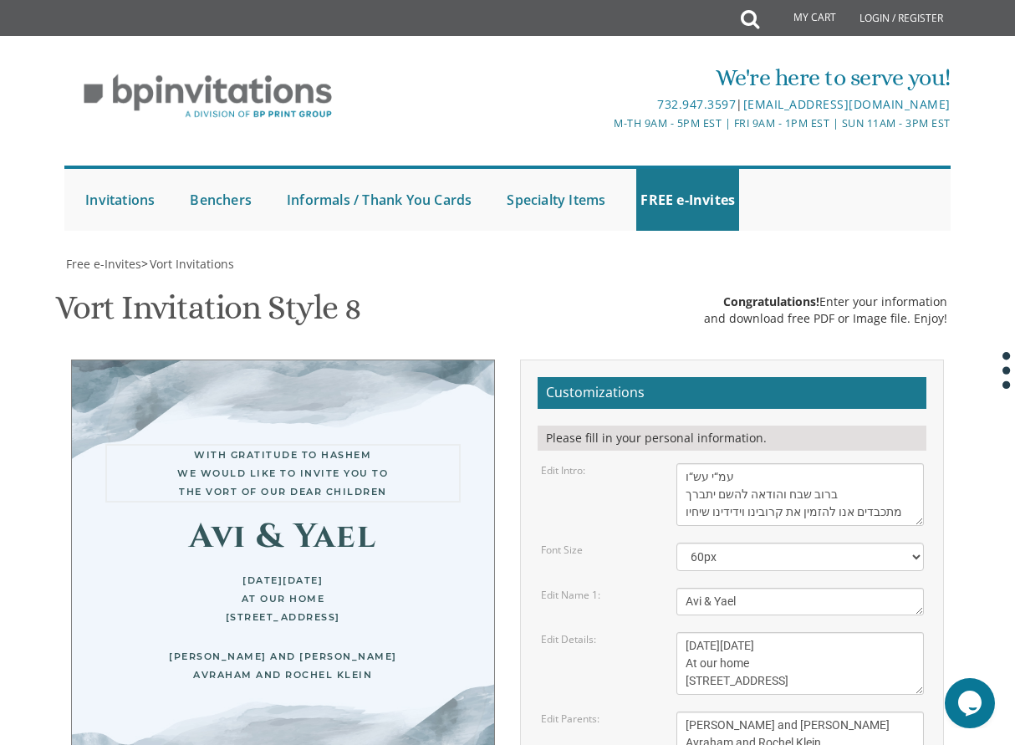
type textarea "עמ“י עש“ו ברוב שבח והודאה להשם יתברך מתכבדים אנו להזמין את קרובינו וידידינו שיח…"
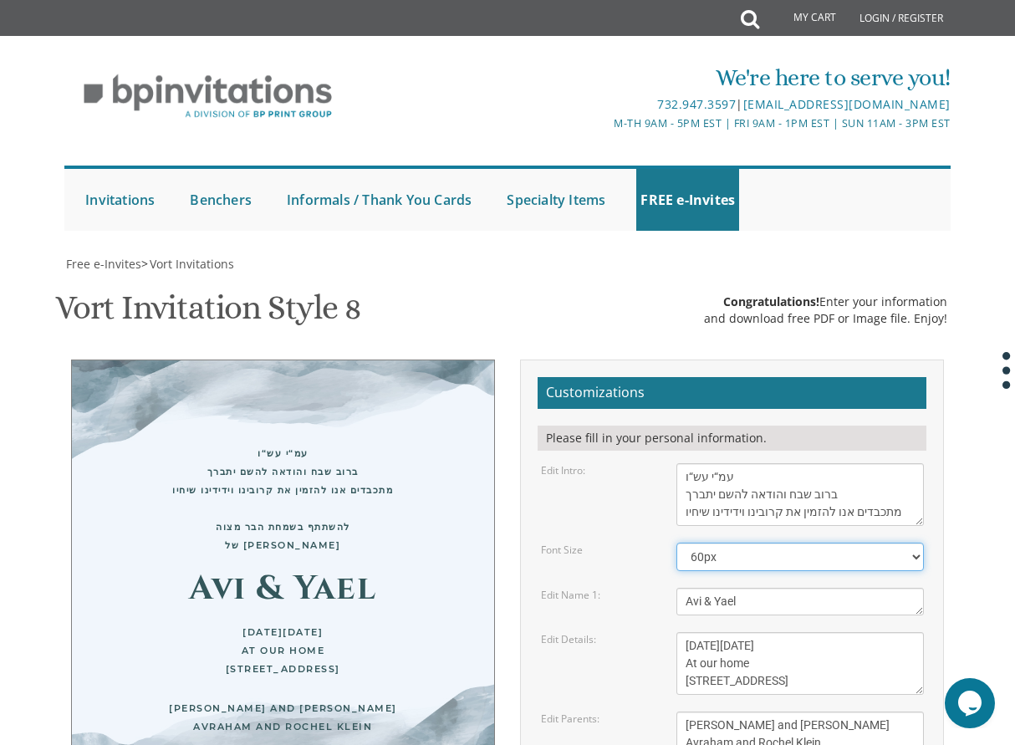
click at [774, 543] on select "40px 50px 60px 70px 80px" at bounding box center [800, 557] width 247 height 28
click at [677, 543] on select "40px 50px 60px 70px 80px" at bounding box center [800, 557] width 247 height 28
click at [747, 543] on select "40px 50px 60px 70px 80px" at bounding box center [800, 557] width 247 height 28
click at [677, 543] on select "40px 50px 60px 70px 80px" at bounding box center [800, 557] width 247 height 28
click at [768, 543] on select "40px 50px 60px 70px 80px" at bounding box center [800, 557] width 247 height 28
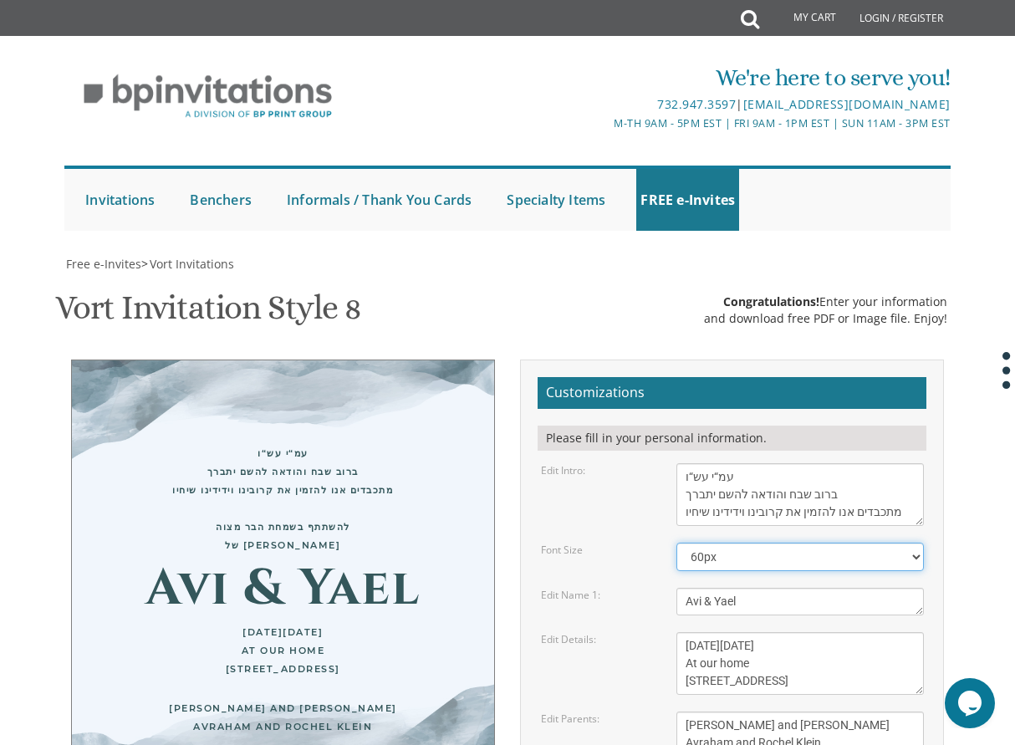
select select "40px"
click at [677, 543] on select "40px 50px 60px 70px 80px" at bounding box center [800, 557] width 247 height 28
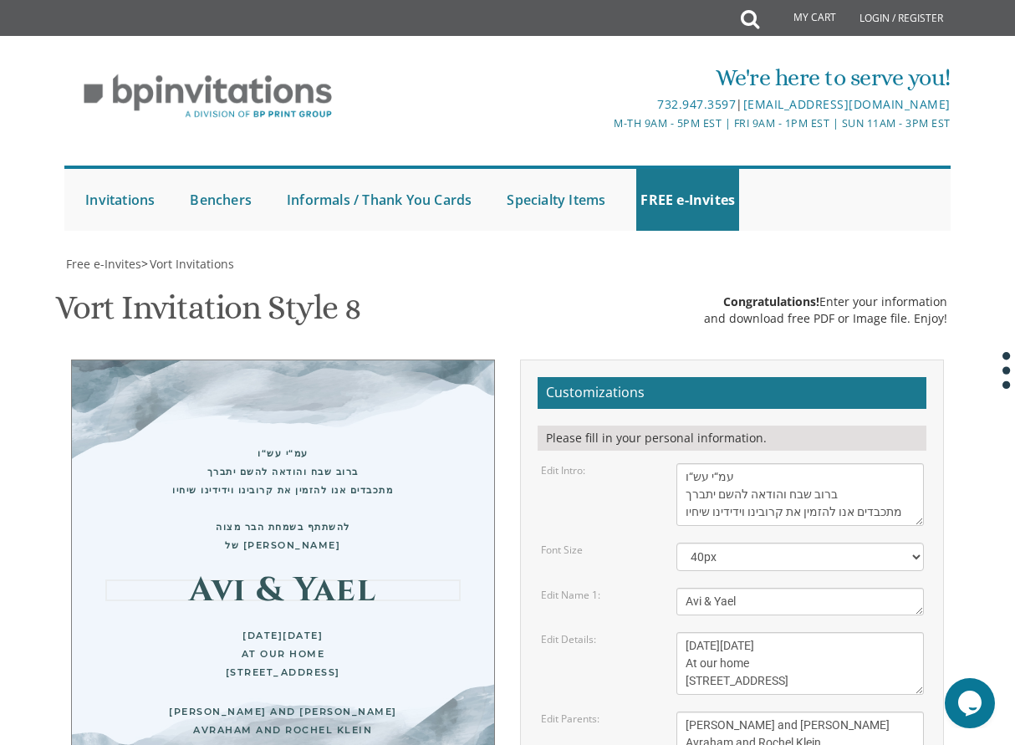
click at [761, 588] on textarea "Avi & Yael" at bounding box center [800, 602] width 247 height 28
type textarea "A"
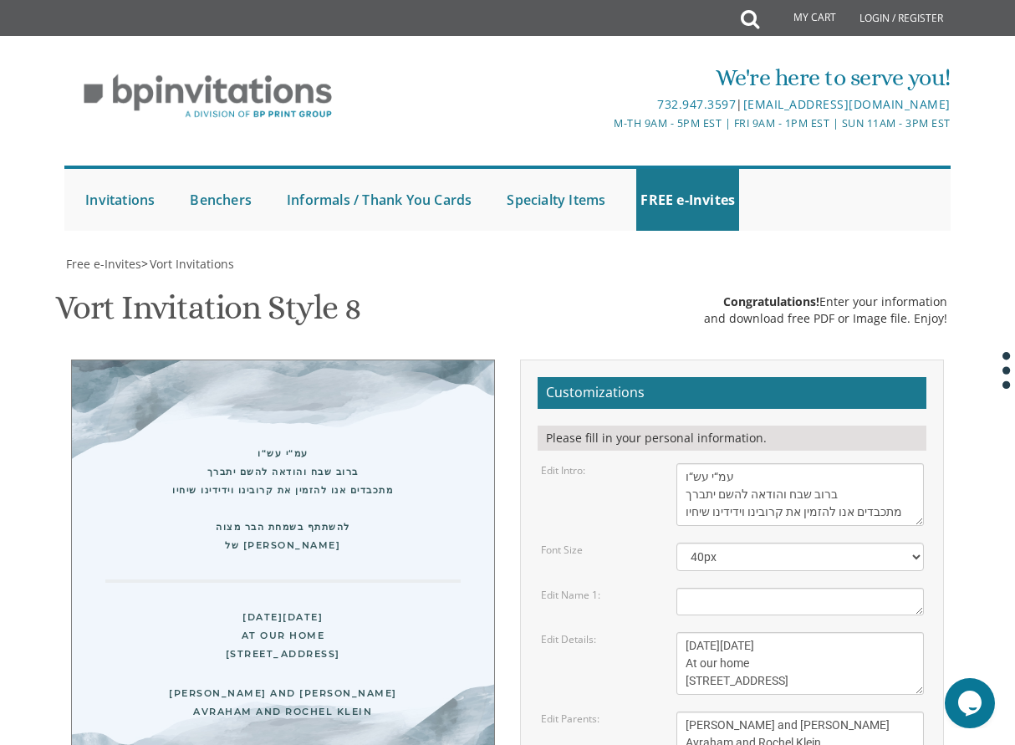
paste textarea "[PERSON_NAME] [PERSON_NAME]"י"
type textarea "[PERSON_NAME] [PERSON_NAME]"י"
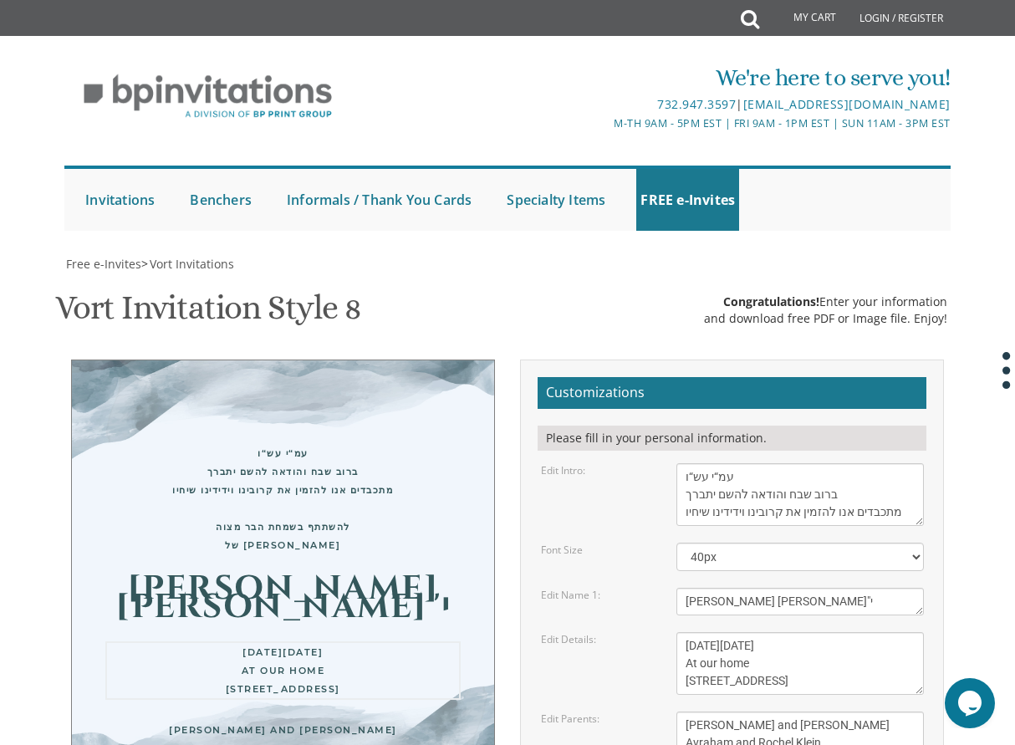
click at [728, 632] on textarea "[DATE][DATE] At our home [STREET_ADDRESS]" at bounding box center [800, 663] width 247 height 63
drag, startPoint x: 867, startPoint y: 345, endPoint x: 693, endPoint y: 318, distance: 176.0
click at [685, 632] on textarea "[DATE][DATE] At our home [STREET_ADDRESS]" at bounding box center [800, 663] width 247 height 63
type textarea "ב"
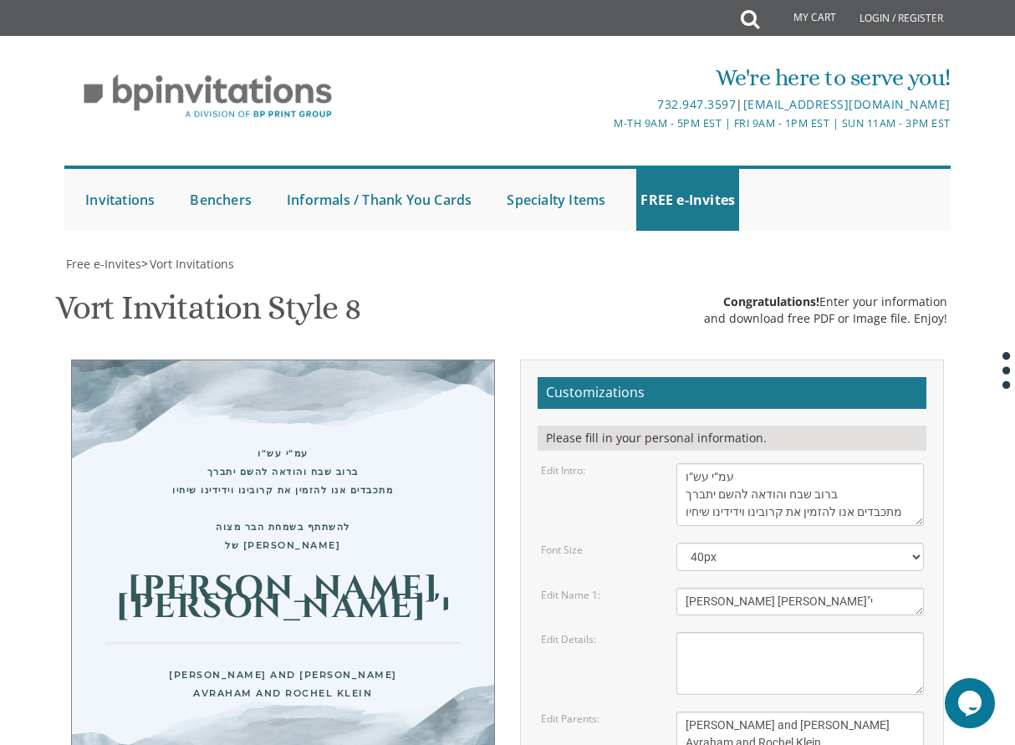
paste textarea "ביום א' לפרשת וילך כ"ט [PERSON_NAME] בביתנו [GEOGRAPHIC_DATA] בשעה 7:30 בערב"
type textarea "ביום א' לפרשת וילך כ"ט [PERSON_NAME] בביתנו [GEOGRAPHIC_DATA] בשעה 7:30 בערב"
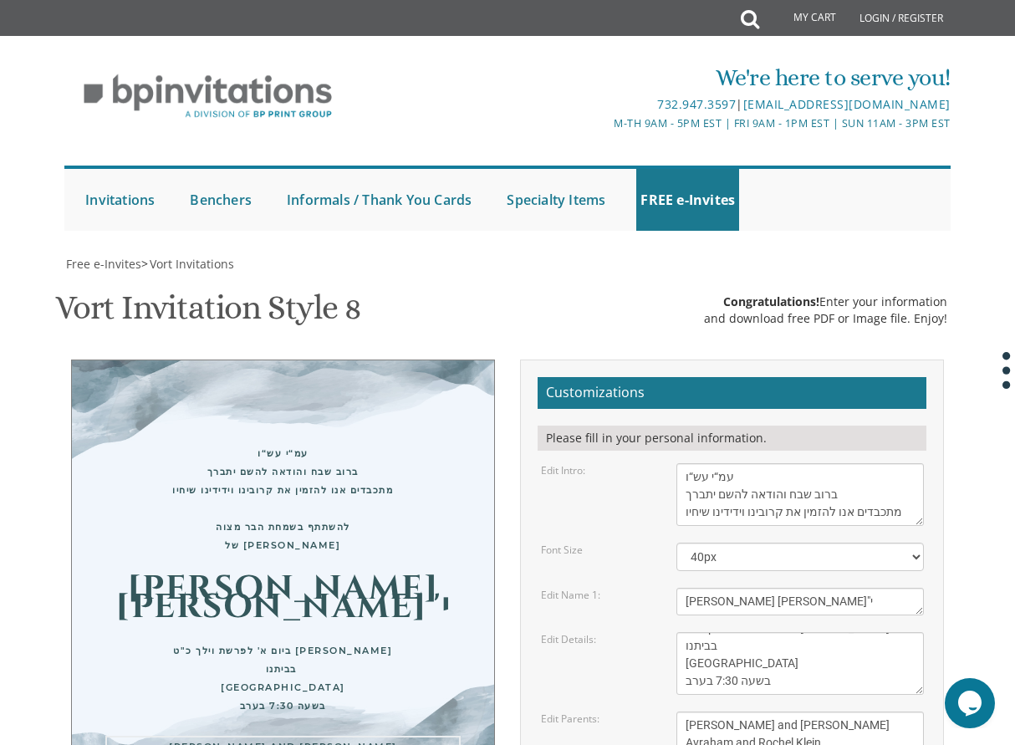
click at [774, 712] on textarea "[PERSON_NAME] and [PERSON_NAME] Avraham and Rochel Klein" at bounding box center [800, 734] width 247 height 45
click at [844, 712] on textarea "[PERSON_NAME] and [PERSON_NAME] Avraham and Rochel Klein" at bounding box center [800, 734] width 247 height 45
drag, startPoint x: 686, startPoint y: 396, endPoint x: 832, endPoint y: 417, distance: 148.0
click at [836, 712] on textarea "[PERSON_NAME] and [PERSON_NAME] Avraham and Rochel Klein" at bounding box center [800, 734] width 247 height 45
paste textarea "מ. [PERSON_NAME] וב“ב [PERSON_NAME]”ר [PERSON_NAME]”ב שליט”א, ר”י תורה [PERSON_…"
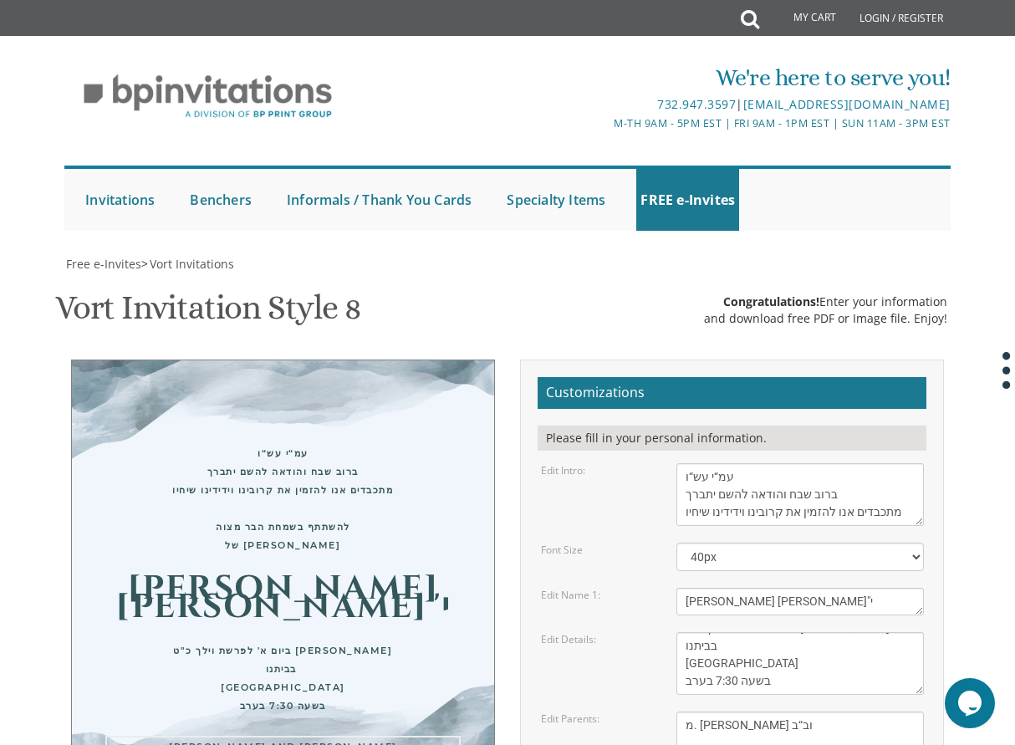
scroll to position [48, 0]
type textarea "מ. [PERSON_NAME] וב“ב [PERSON_NAME]”ר [PERSON_NAME]”ב שליט”א, ר”י תורה [PERSON_…"
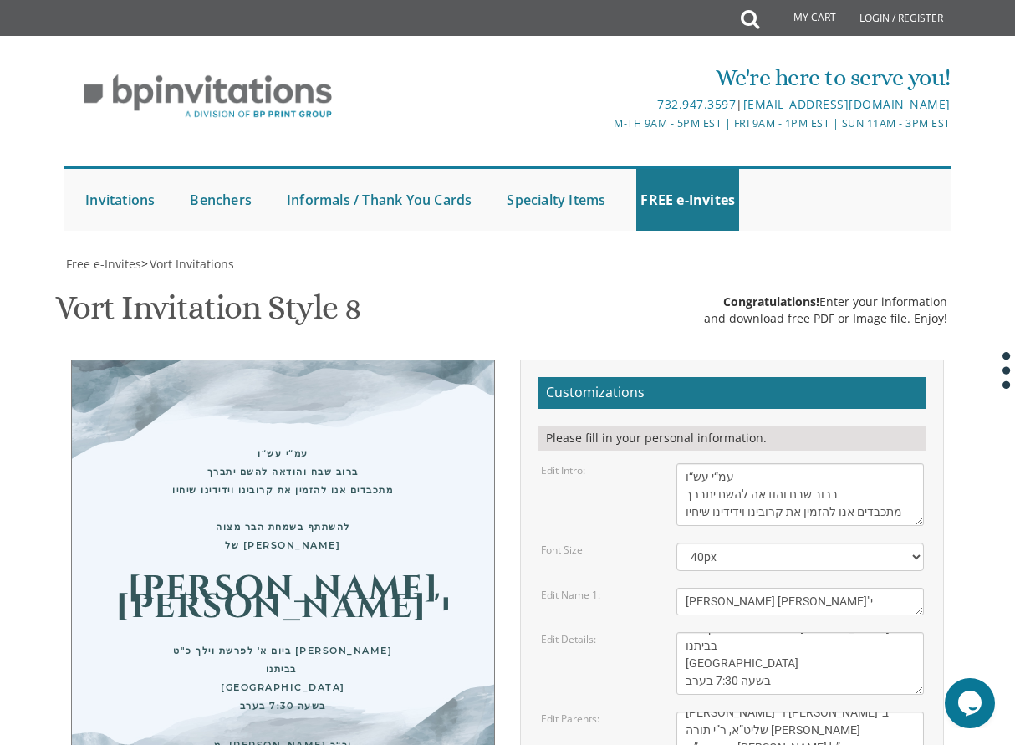
type input "[EMAIL_ADDRESS][DOMAIN_NAME]"
